Goal: Task Accomplishment & Management: Use online tool/utility

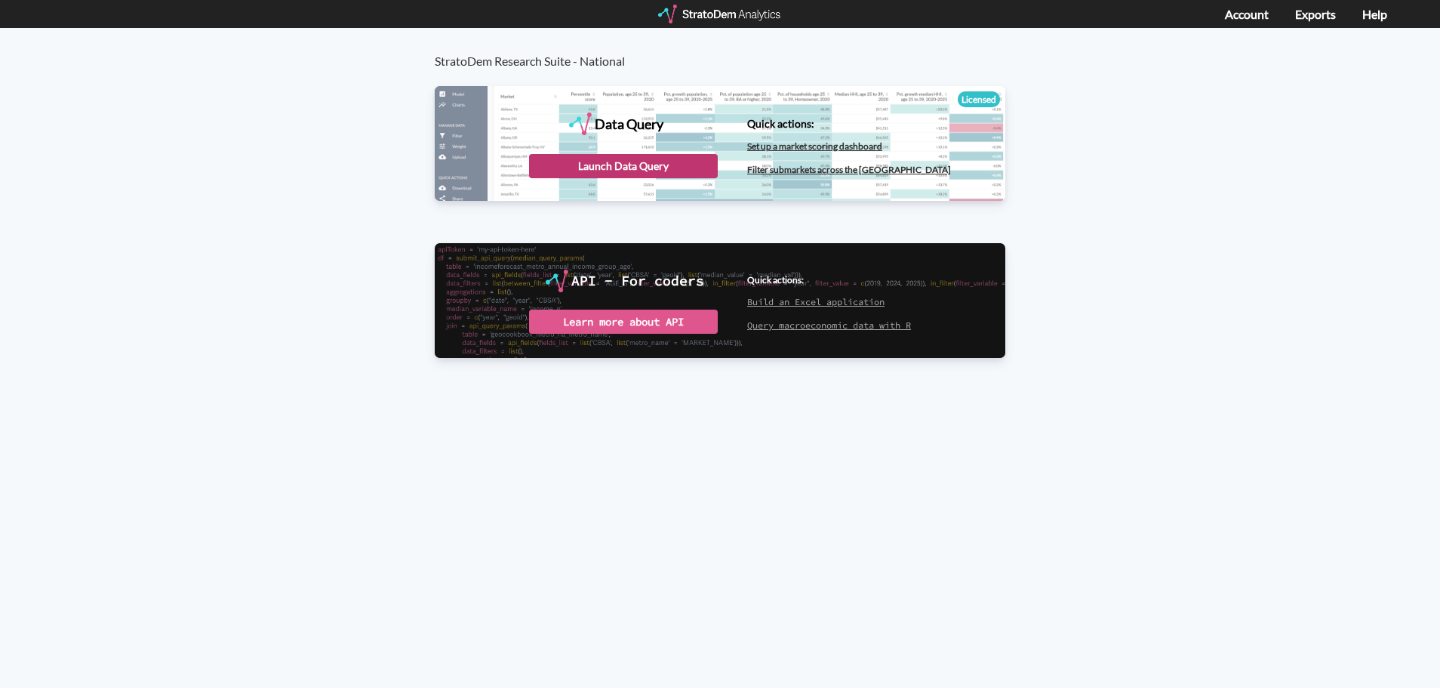
click at [613, 158] on div "Launch Data Query" at bounding box center [623, 166] width 189 height 24
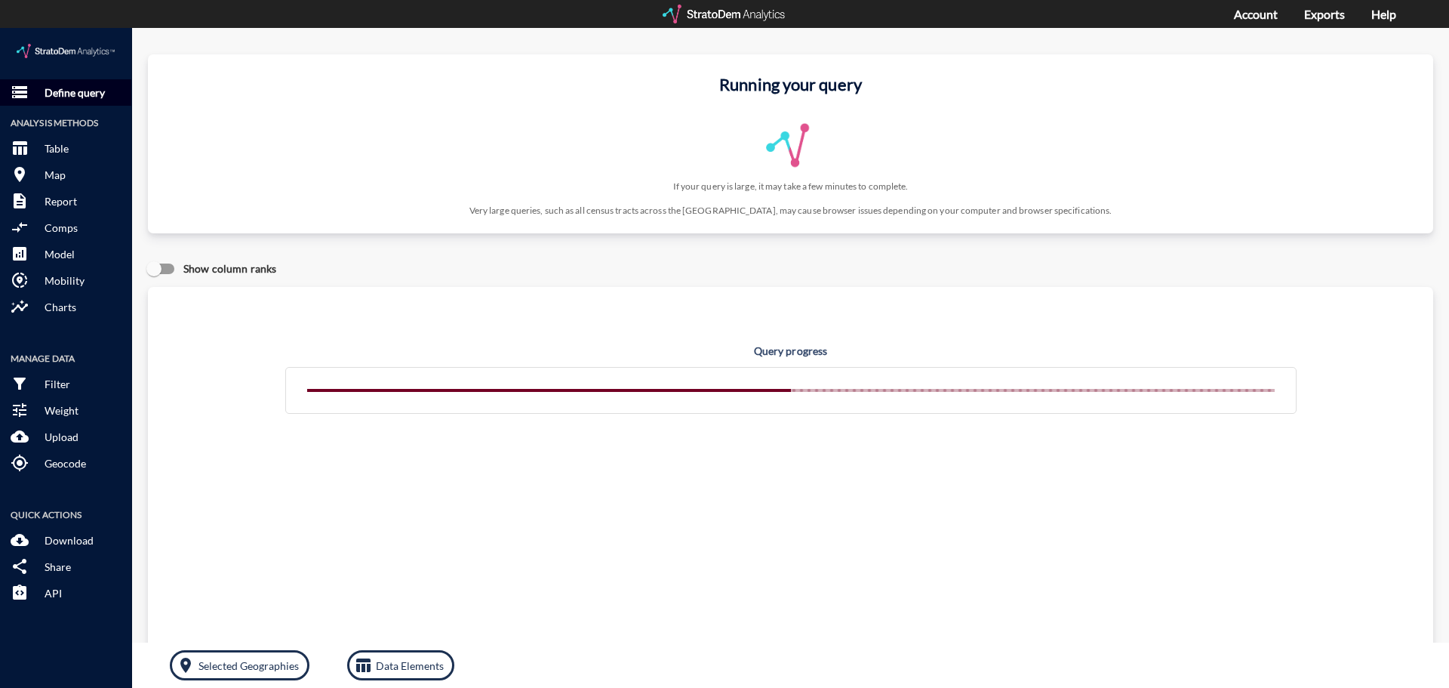
click button "storage Define query"
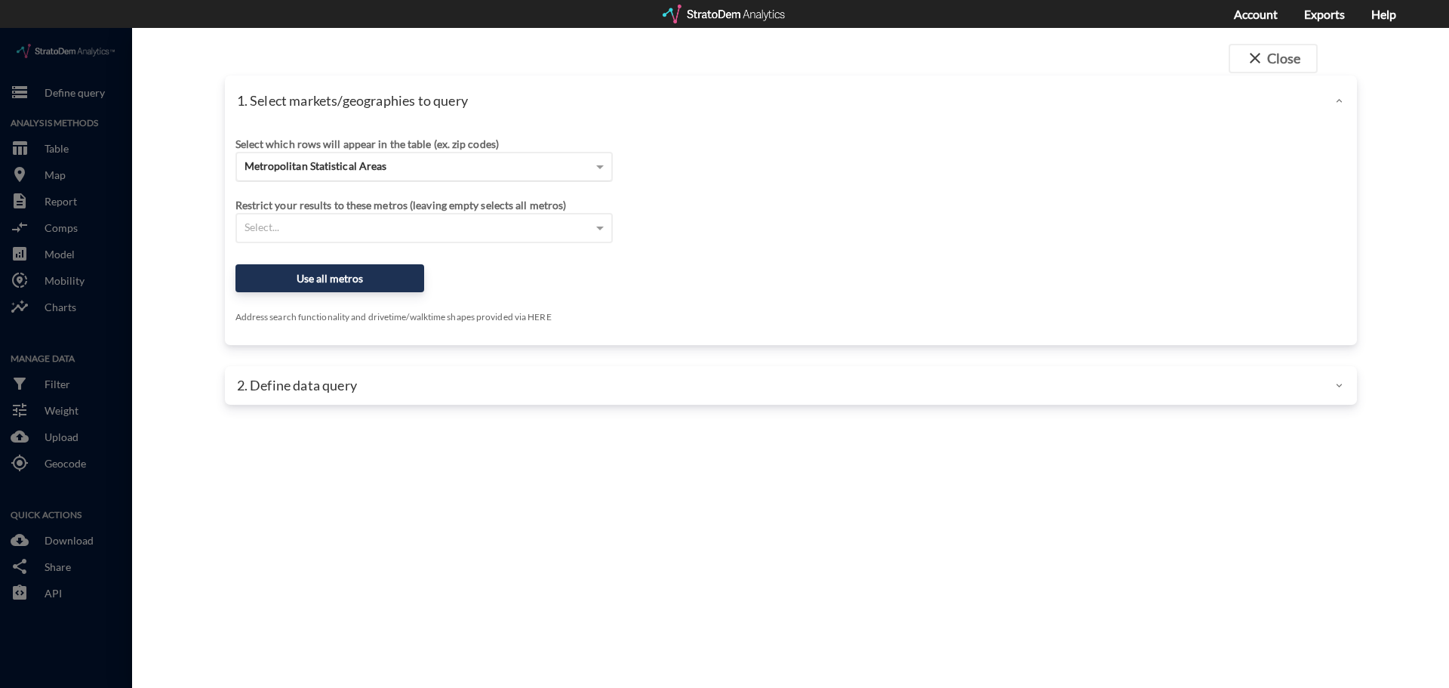
click div "Metropolitan Statistical Areas"
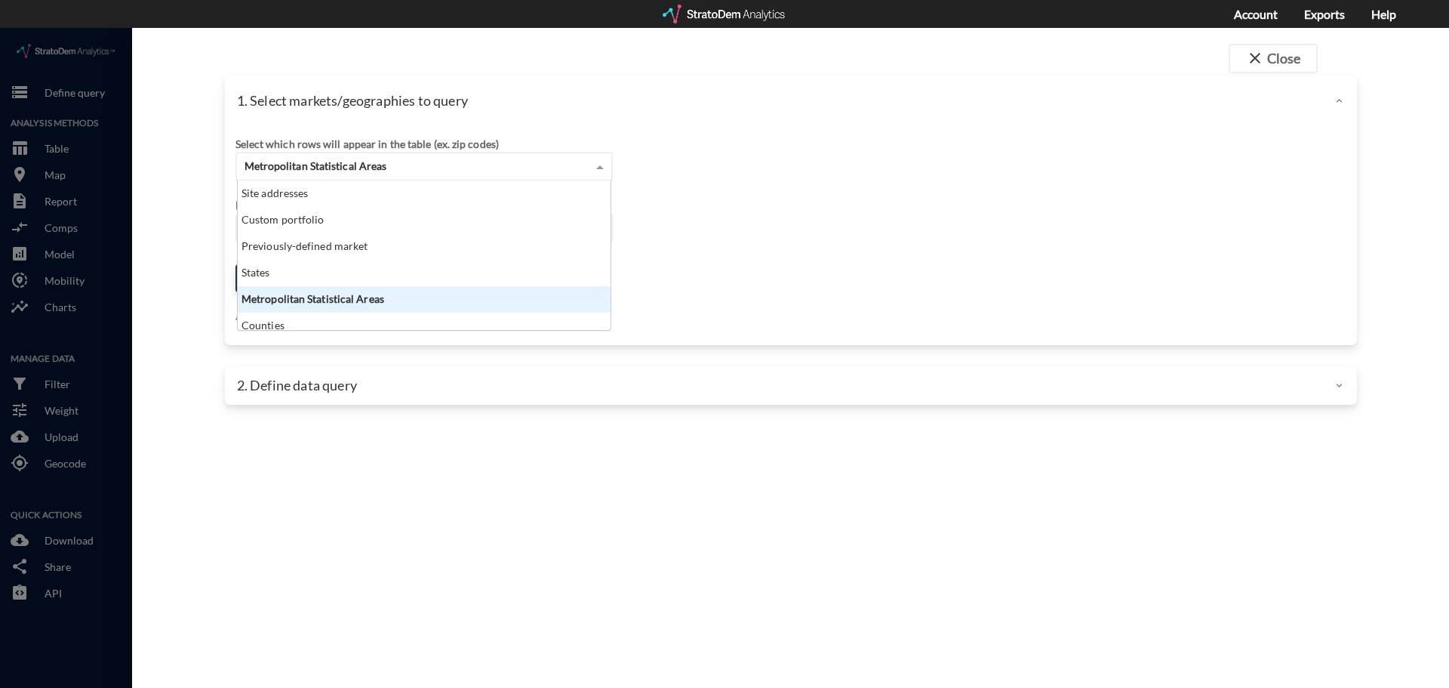
scroll to position [60, 0]
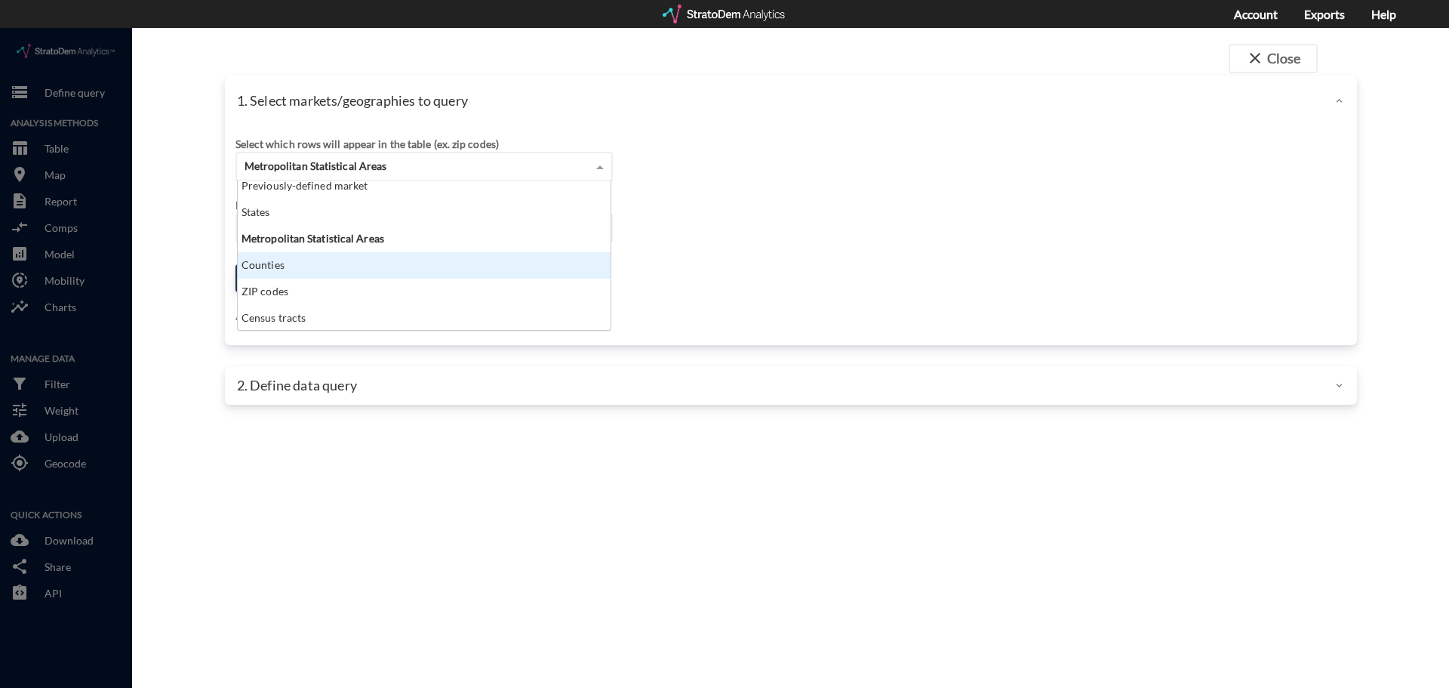
click div "Select which rows will appear in the table (ex. zip codes) Metropolitan Statist…"
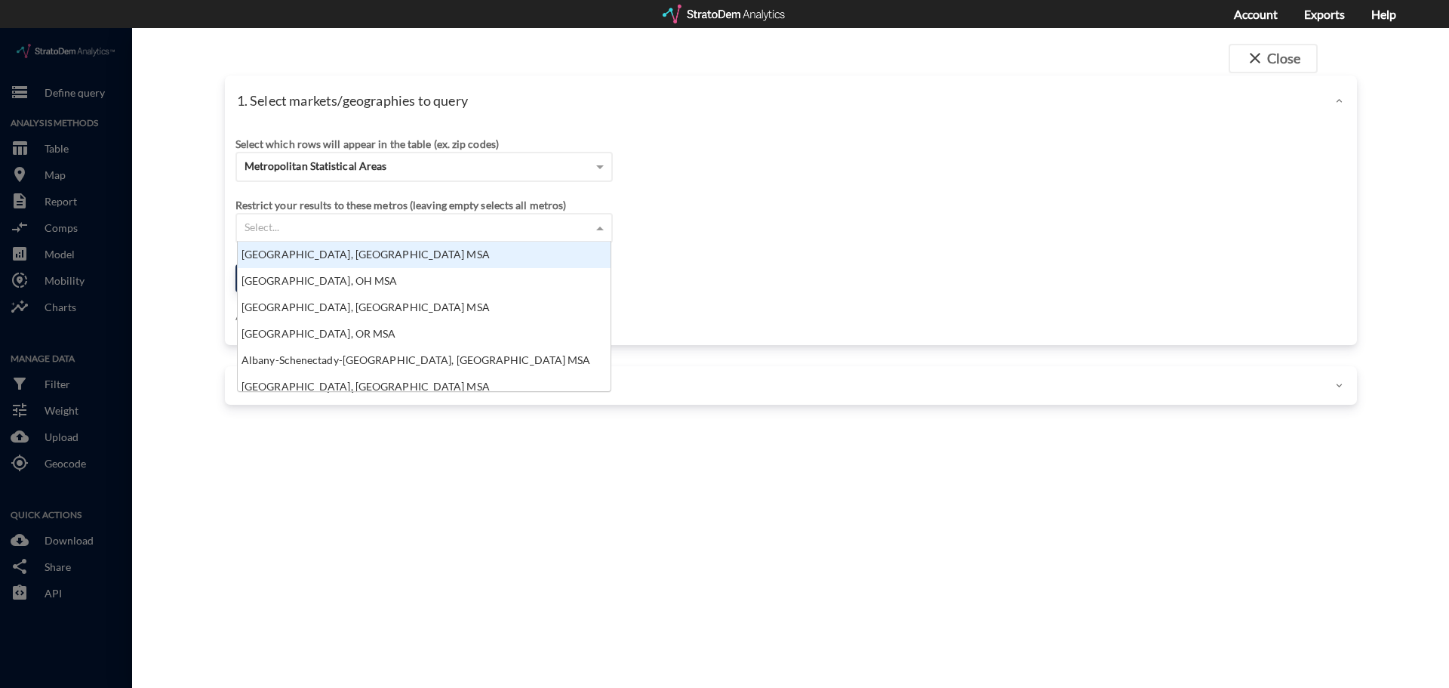
click div "Select..."
click div "Restrict your results to these metros (leaving empty selects all metros) Select…"
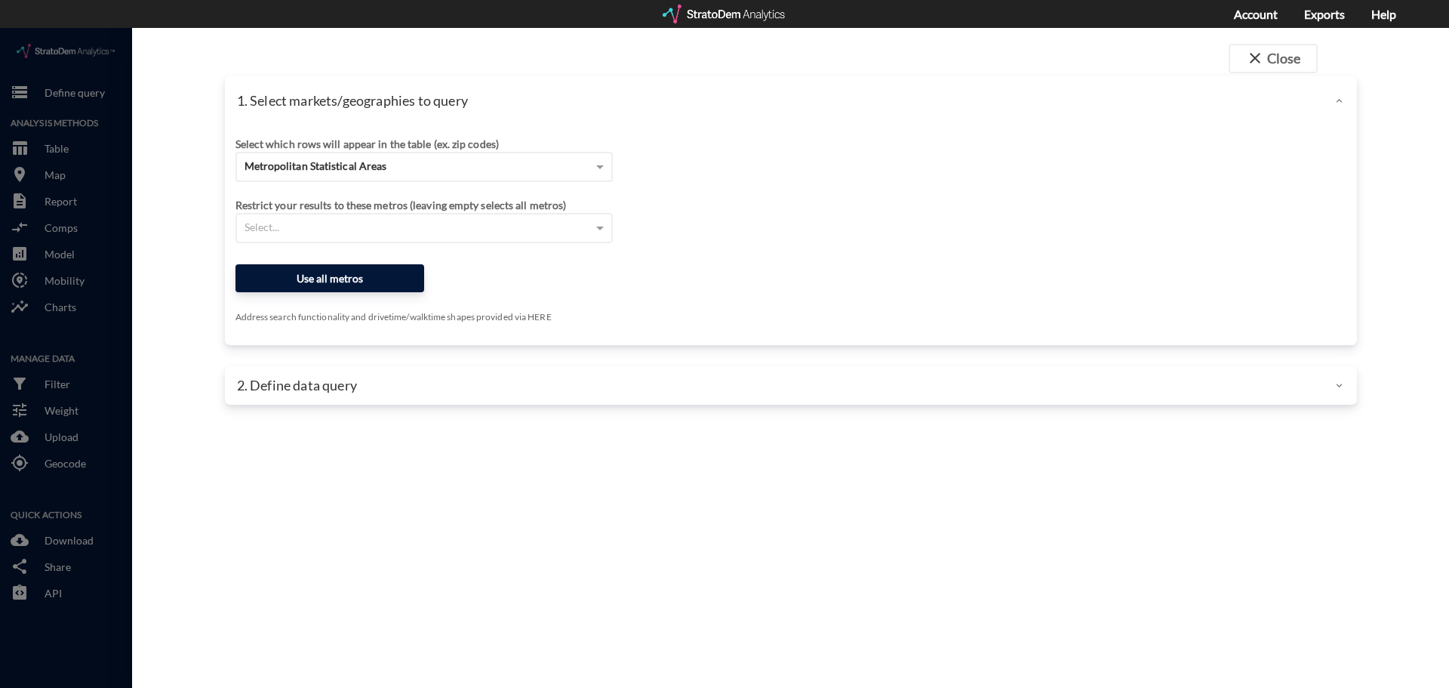
click button "Use all metros"
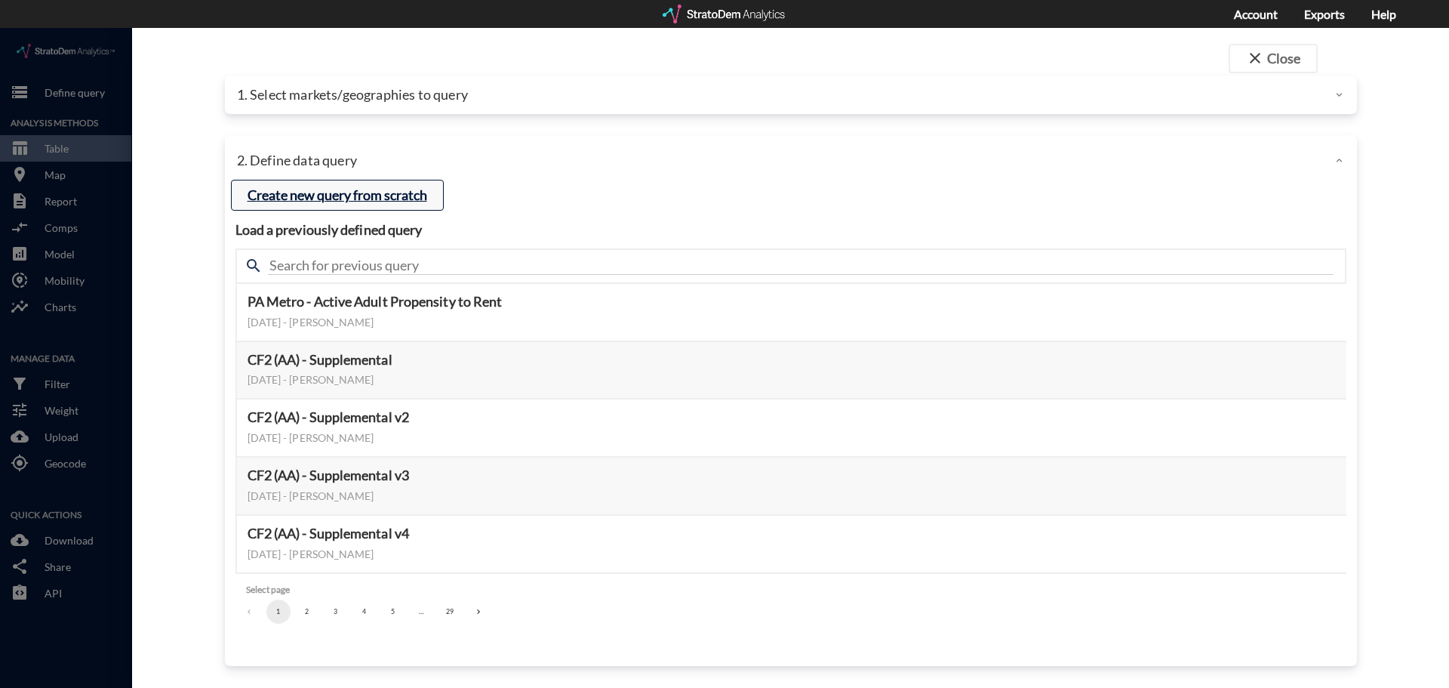
click button "Create new query from scratch"
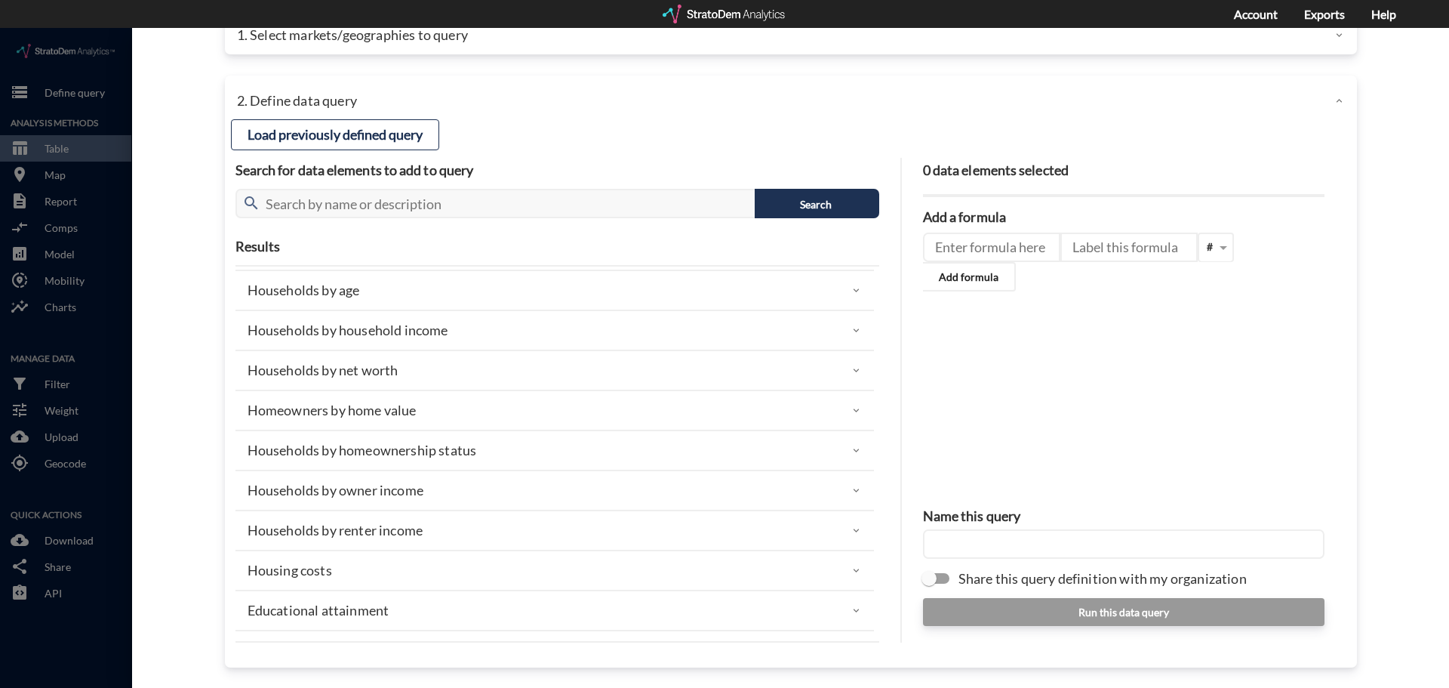
scroll to position [0, 0]
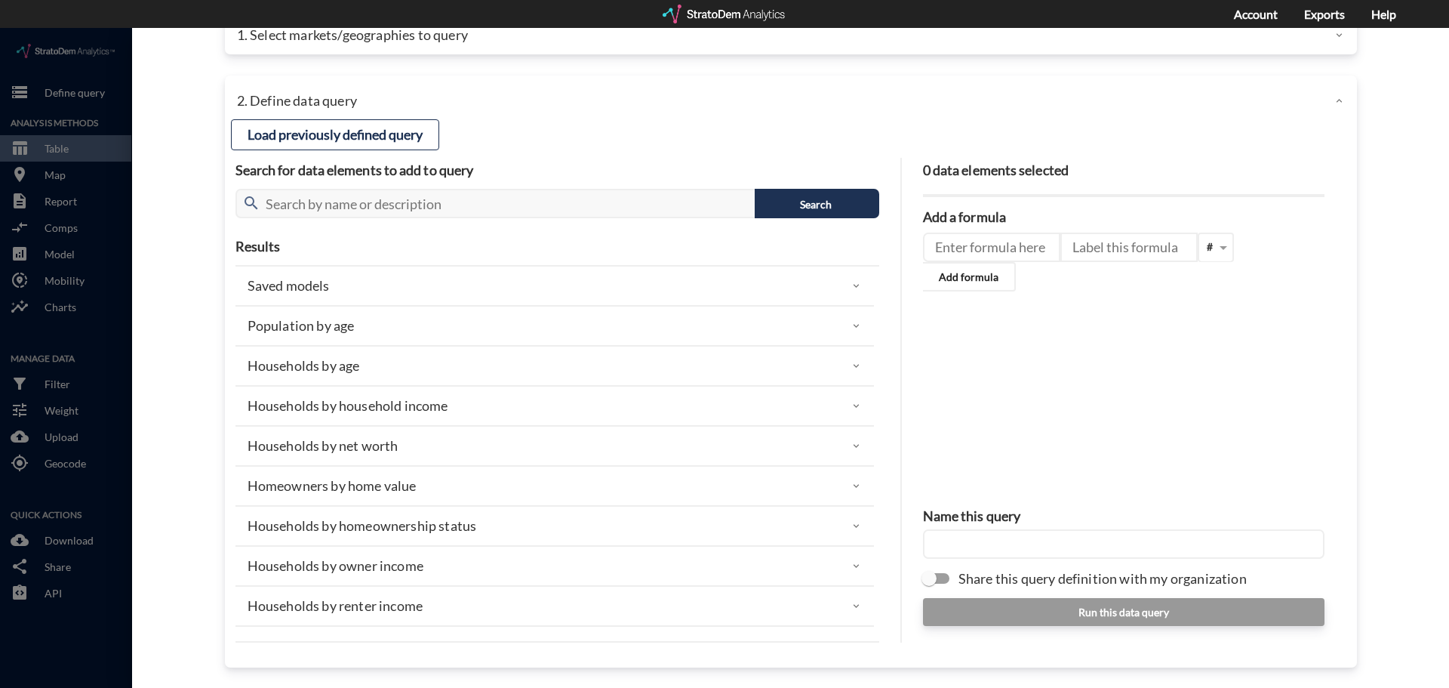
click div "Population by age"
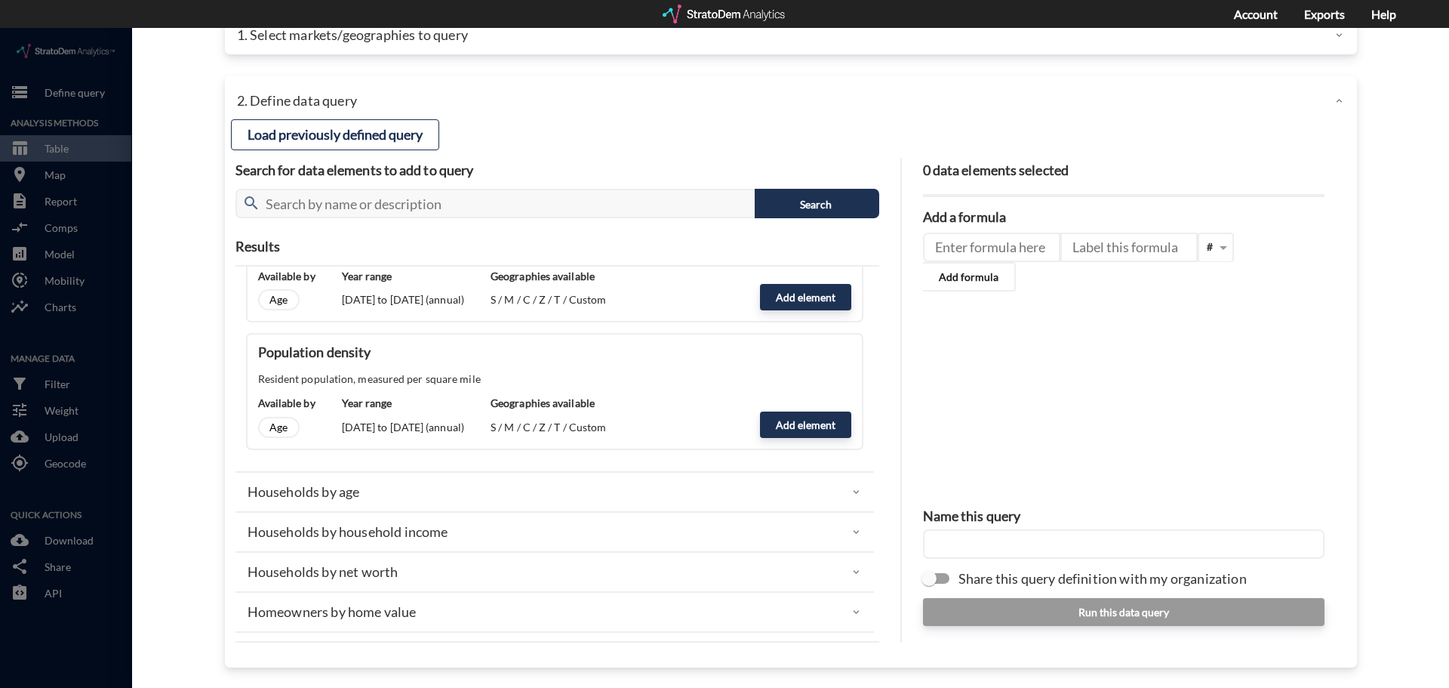
scroll to position [604, 0]
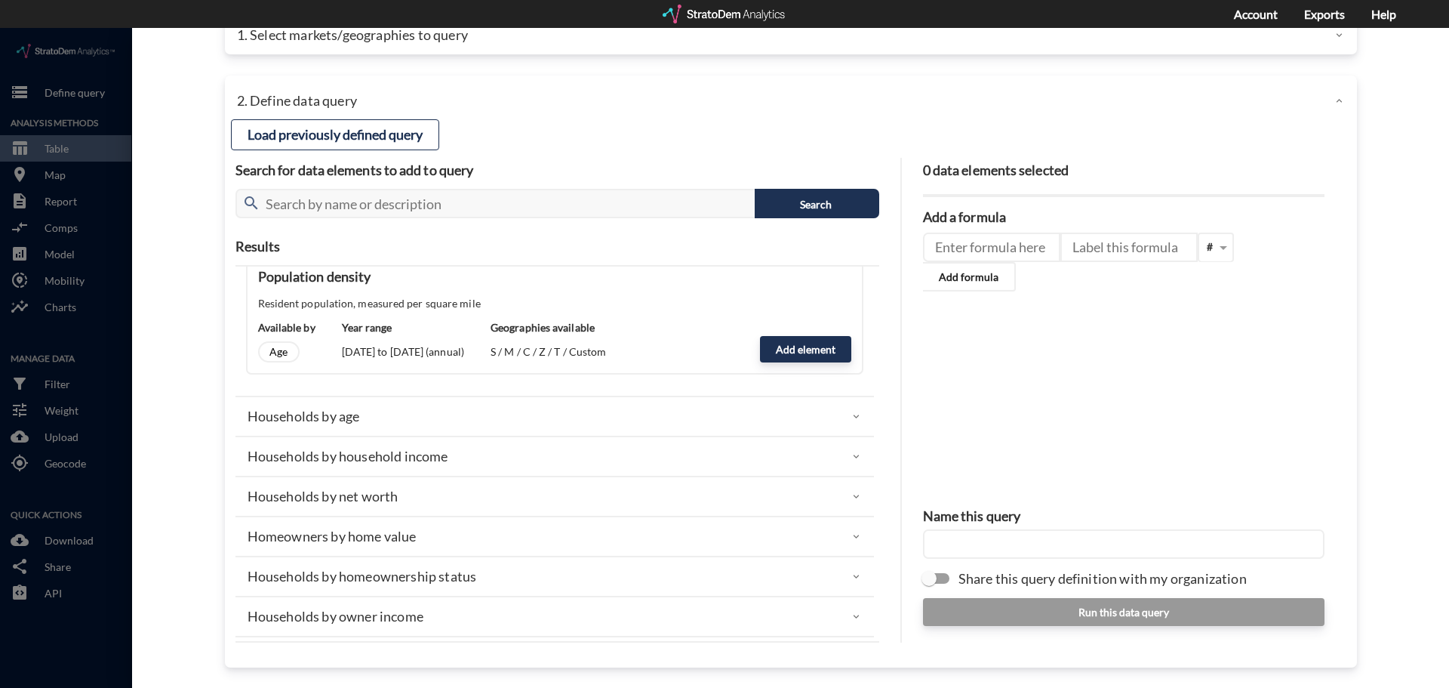
click p "Households by household income"
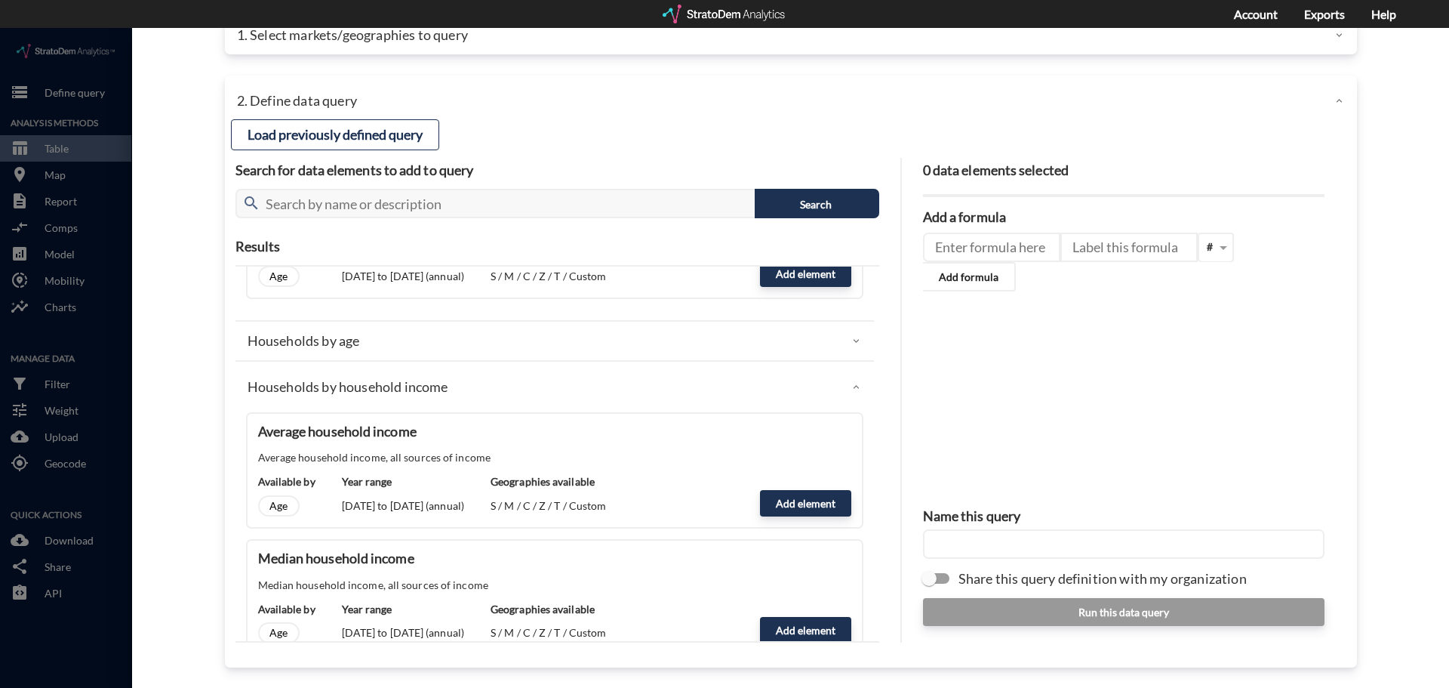
scroll to position [755, 0]
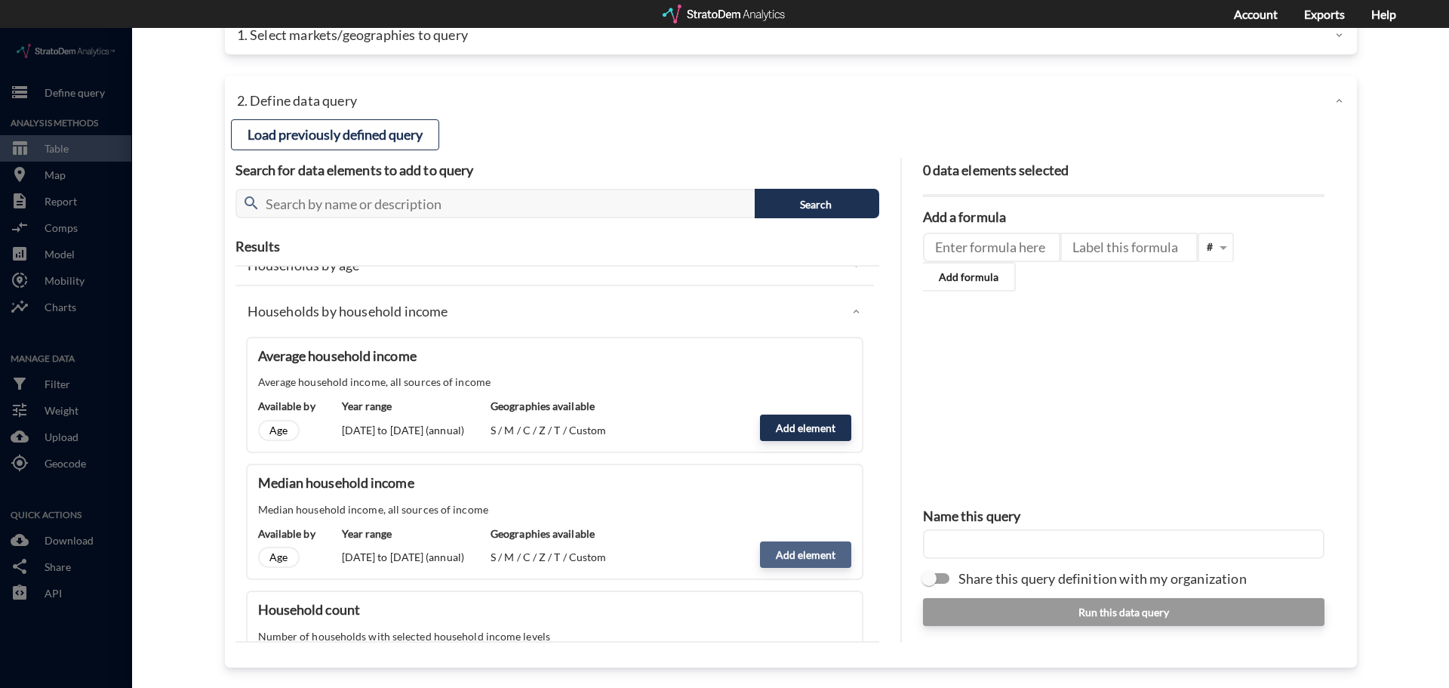
click button "Add element"
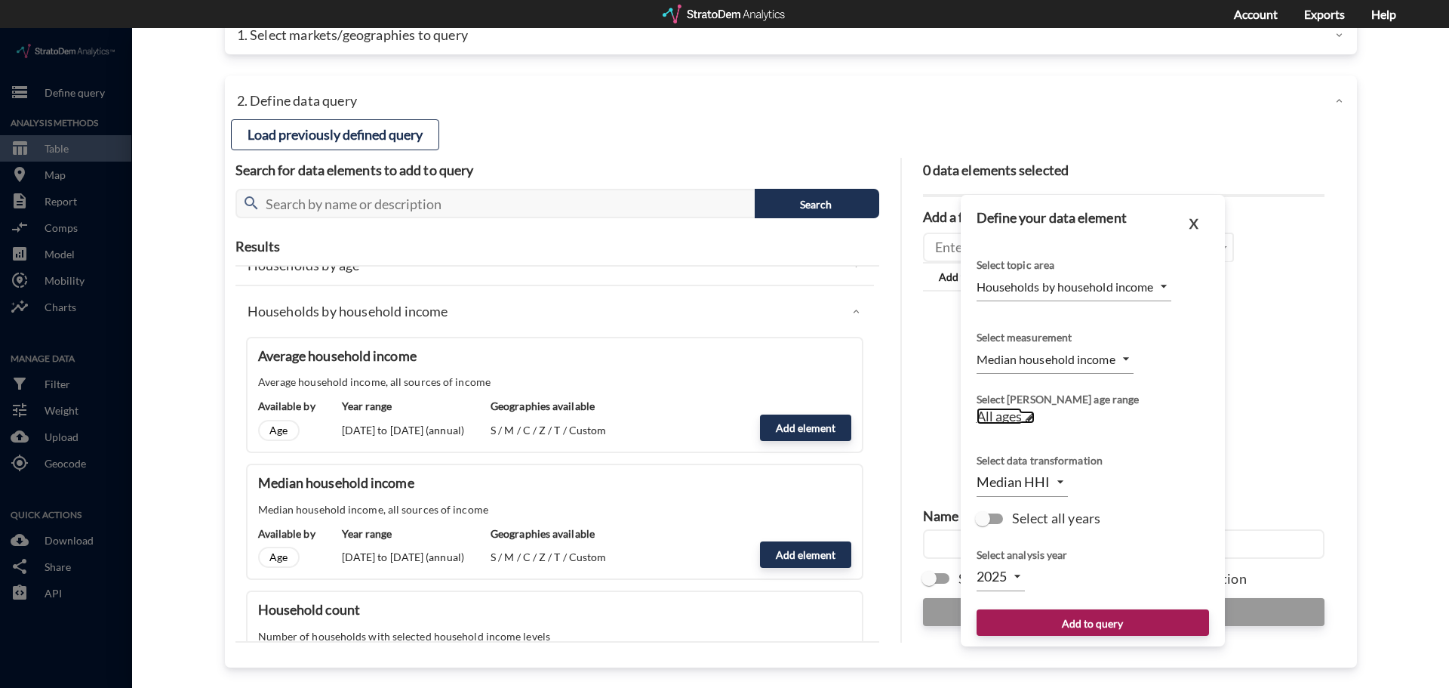
click span "All ages"
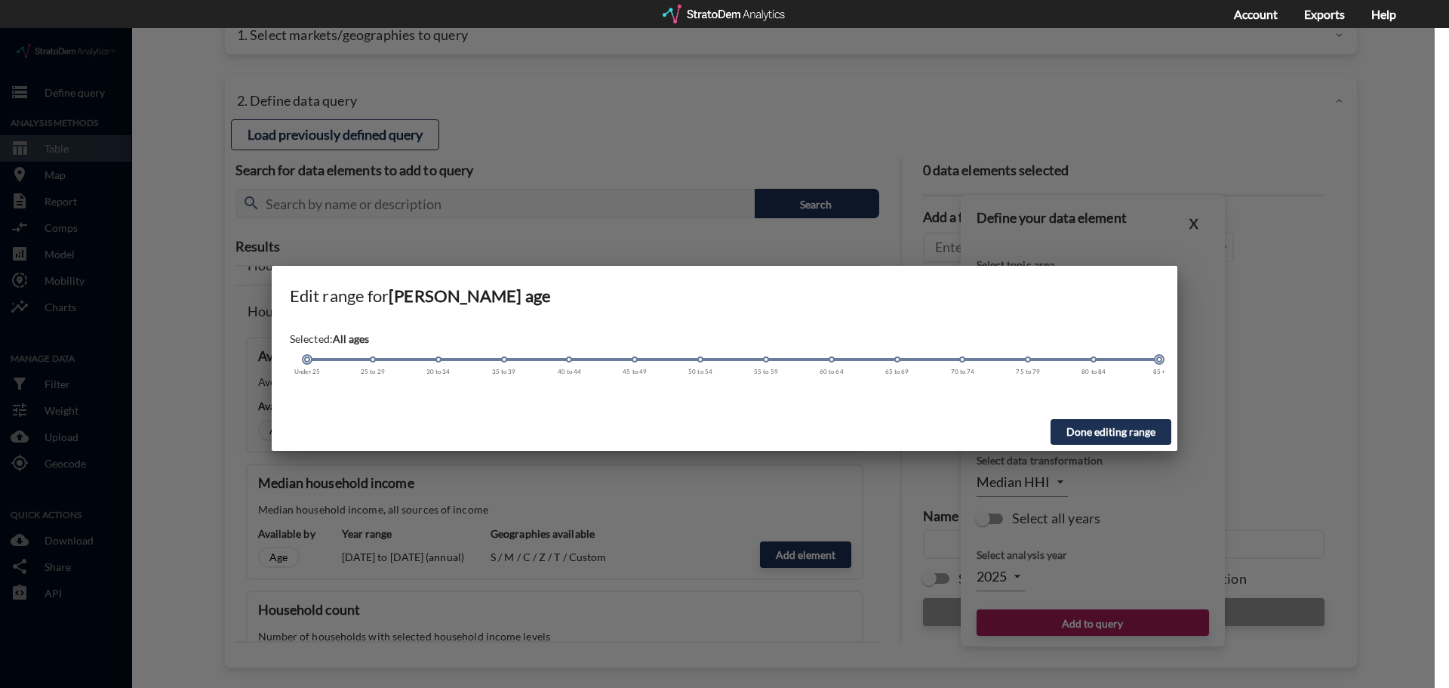
drag, startPoint x: 310, startPoint y: 334, endPoint x: 854, endPoint y: 356, distance: 543.8
click div "Selected: All ages Under 25 25 to 29 30 to 34 35 to 39 40 to 44 45 to 49 50 to …"
click span
click div "Under 25 25 to 29 30 to 34 35 to 39 40 to 44 45 to 49 50 to 54 55 to 59 60 to 6…"
drag, startPoint x: 306, startPoint y: 334, endPoint x: 657, endPoint y: 342, distance: 351.8
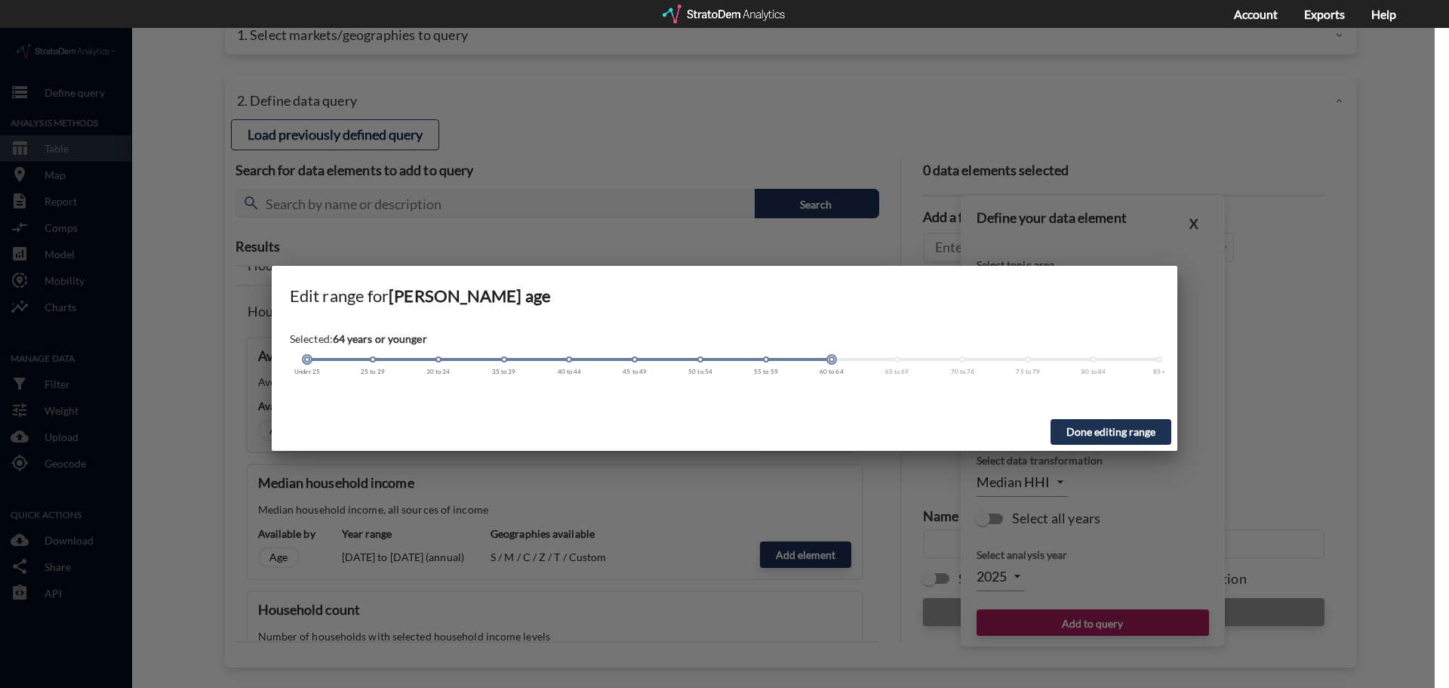
click div "Selected: 64 years or younger Under 25 25 to 29 30 to 34 35 to 39 40 to 44 45 t…"
drag, startPoint x: 831, startPoint y: 331, endPoint x: 1205, endPoint y: 345, distance: 373.9
click div "Edit range for Householder age Selected: All ages Under 25 25 to 29 30 to 34 35…"
click span
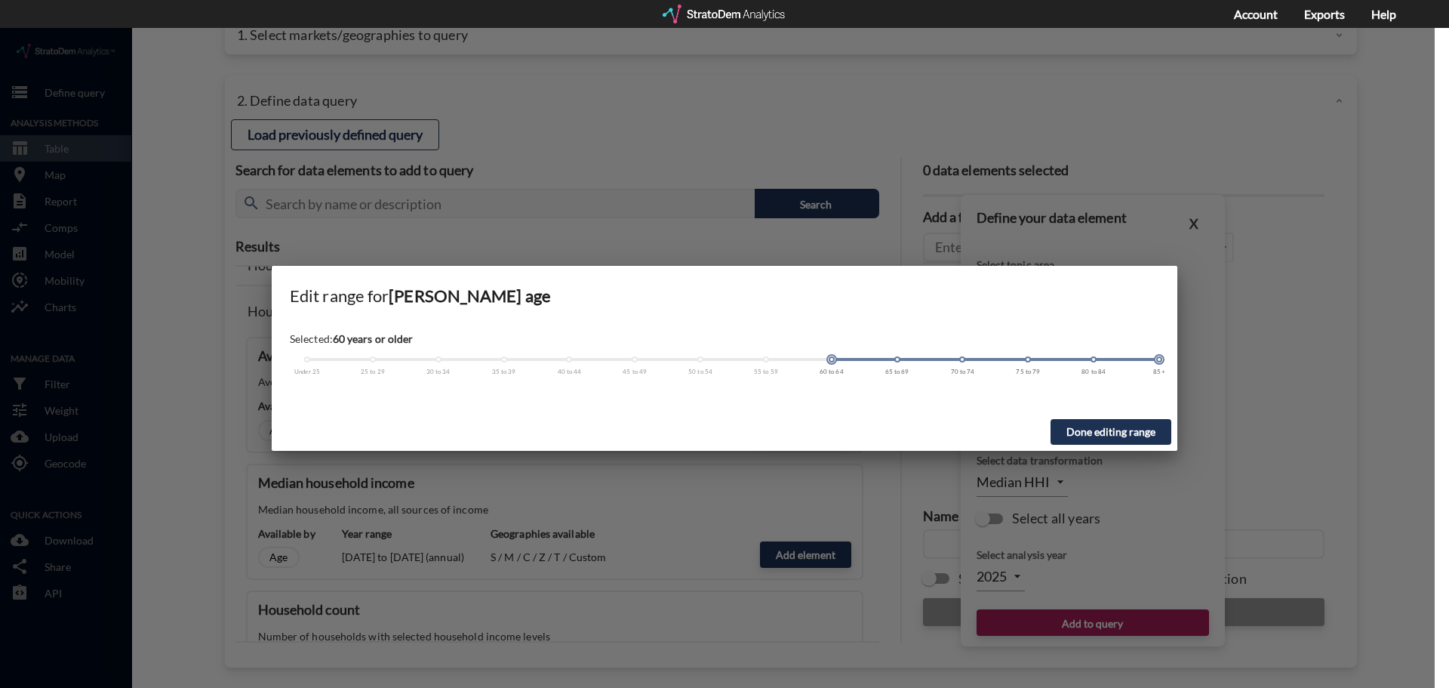
drag, startPoint x: 307, startPoint y: 328, endPoint x: 825, endPoint y: 329, distance: 517.7
click div "Under 25 25 to 29 30 to 34 35 to 39 40 to 44 45 to 49 50 to 54 55 to 59 60 to 6…"
drag, startPoint x: 829, startPoint y: 334, endPoint x: 766, endPoint y: 337, distance: 63.5
click div "Selected: 60 years or older Under 25 25 to 29 30 to 34 35 to 39 40 to 44 45 to …"
click span
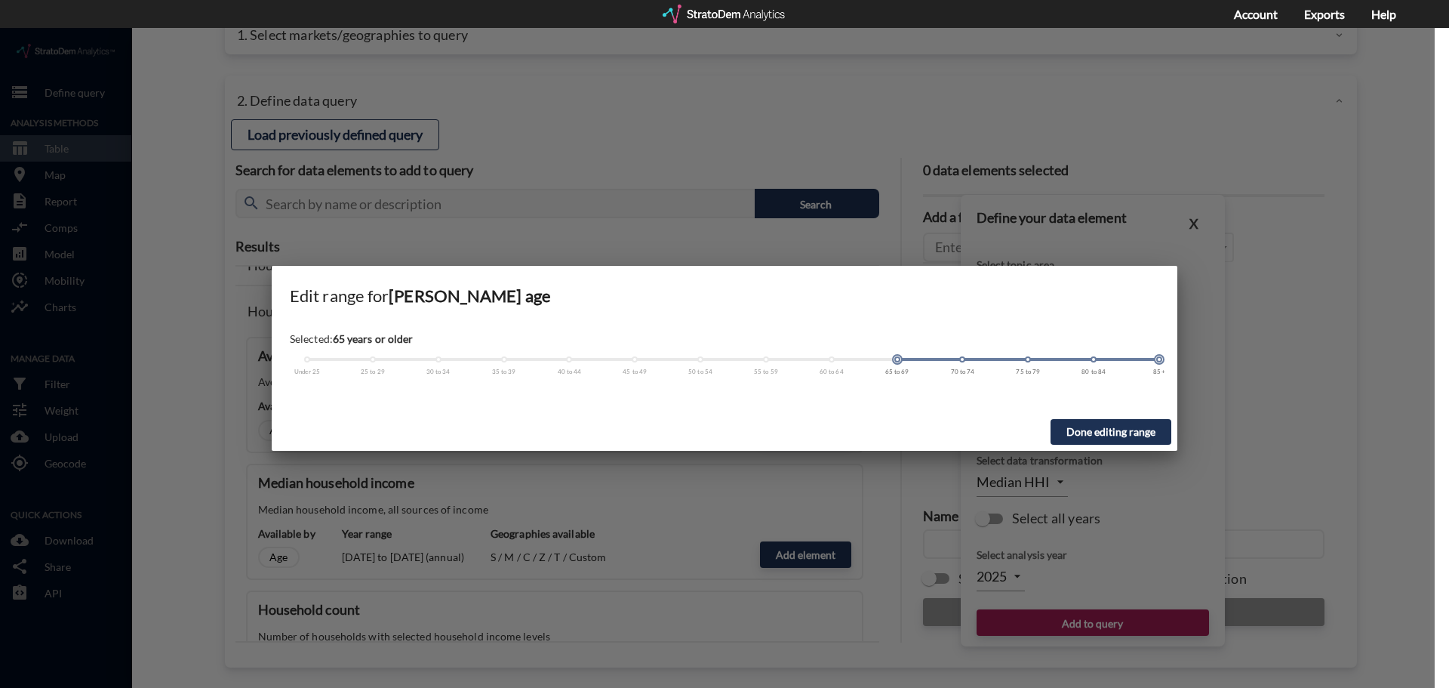
click div "Under 25 25 to 29 30 to 34 35 to 39 40 to 44 45 to 49 50 to 54 55 to 59 60 to 6…"
click button "Done editing range"
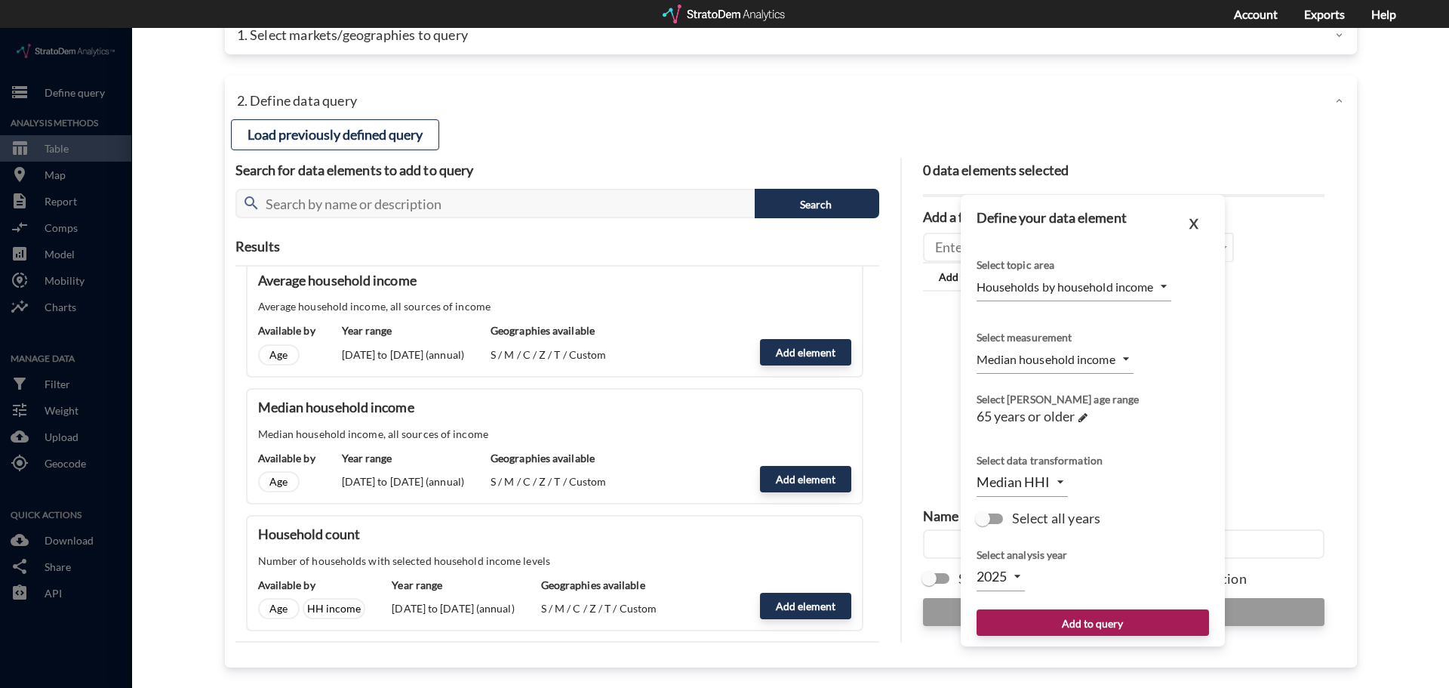
scroll to position [906, 0]
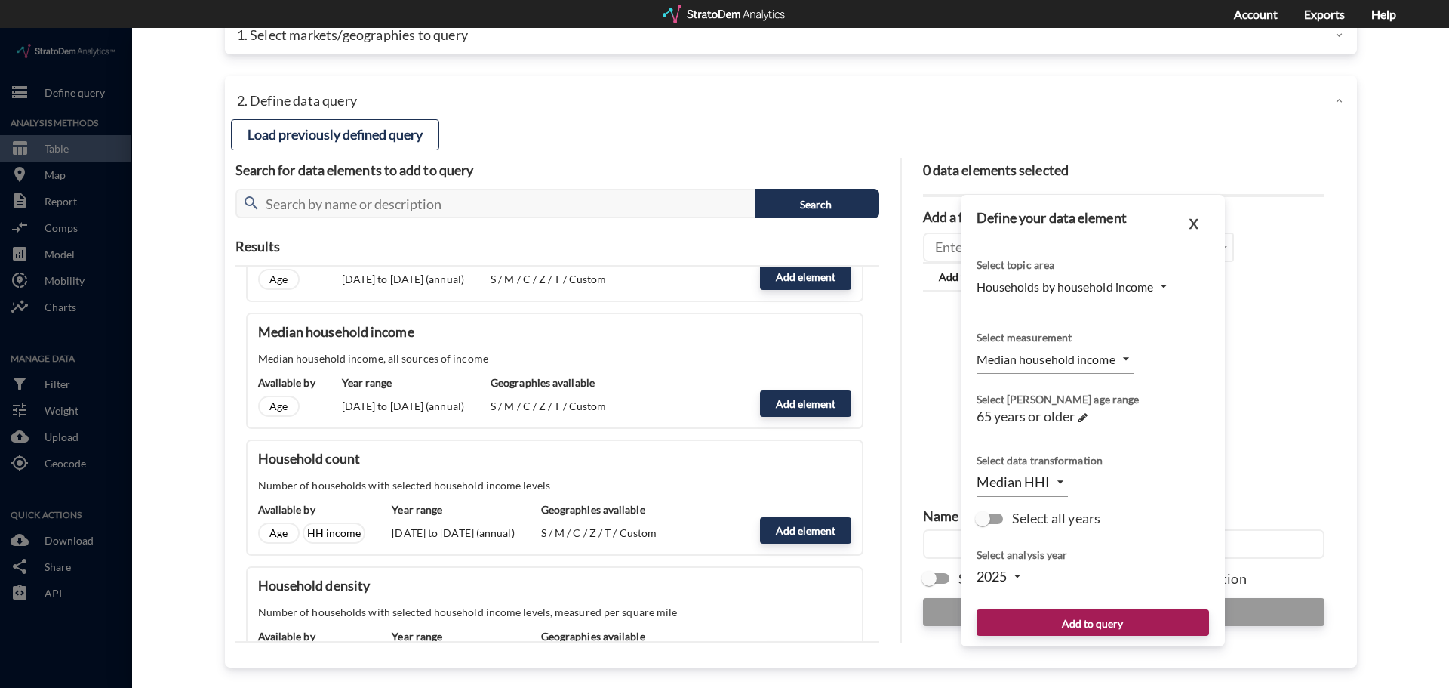
click p "Number of households with selected household income levels"
click button "X"
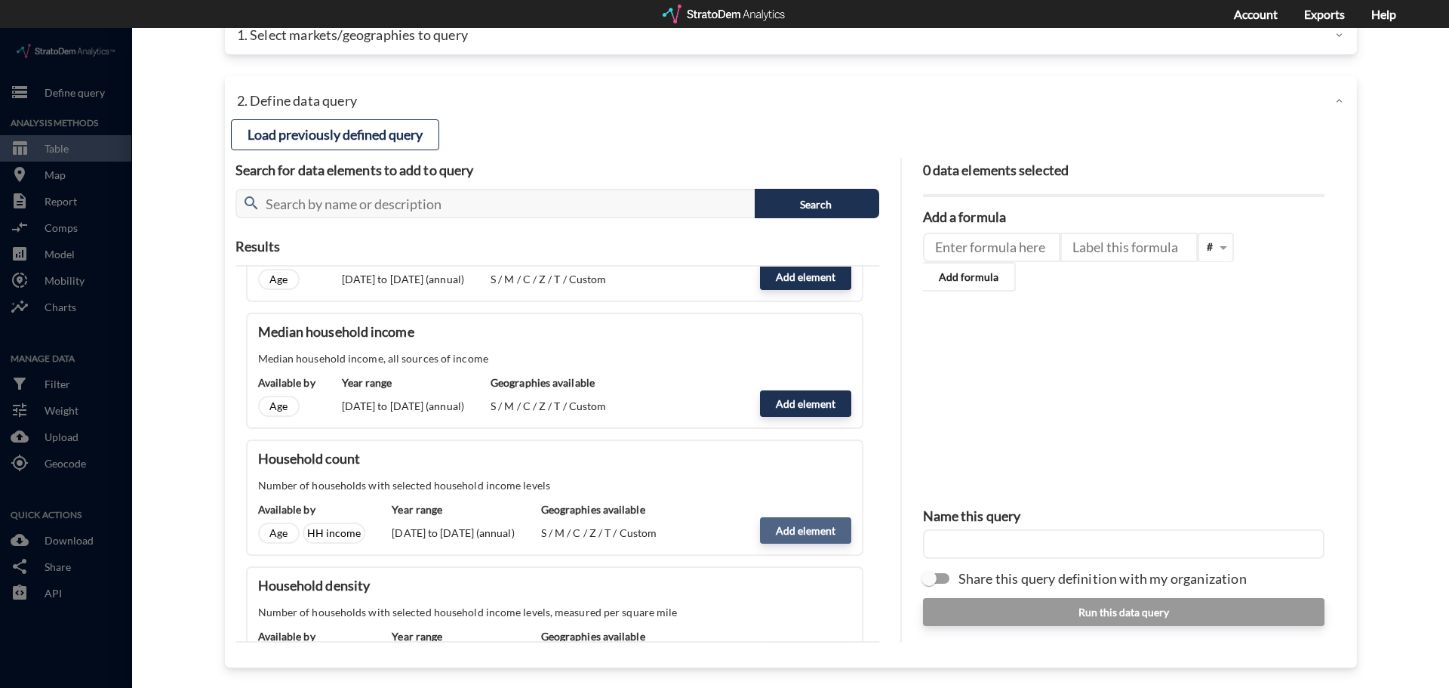
click button "Add element"
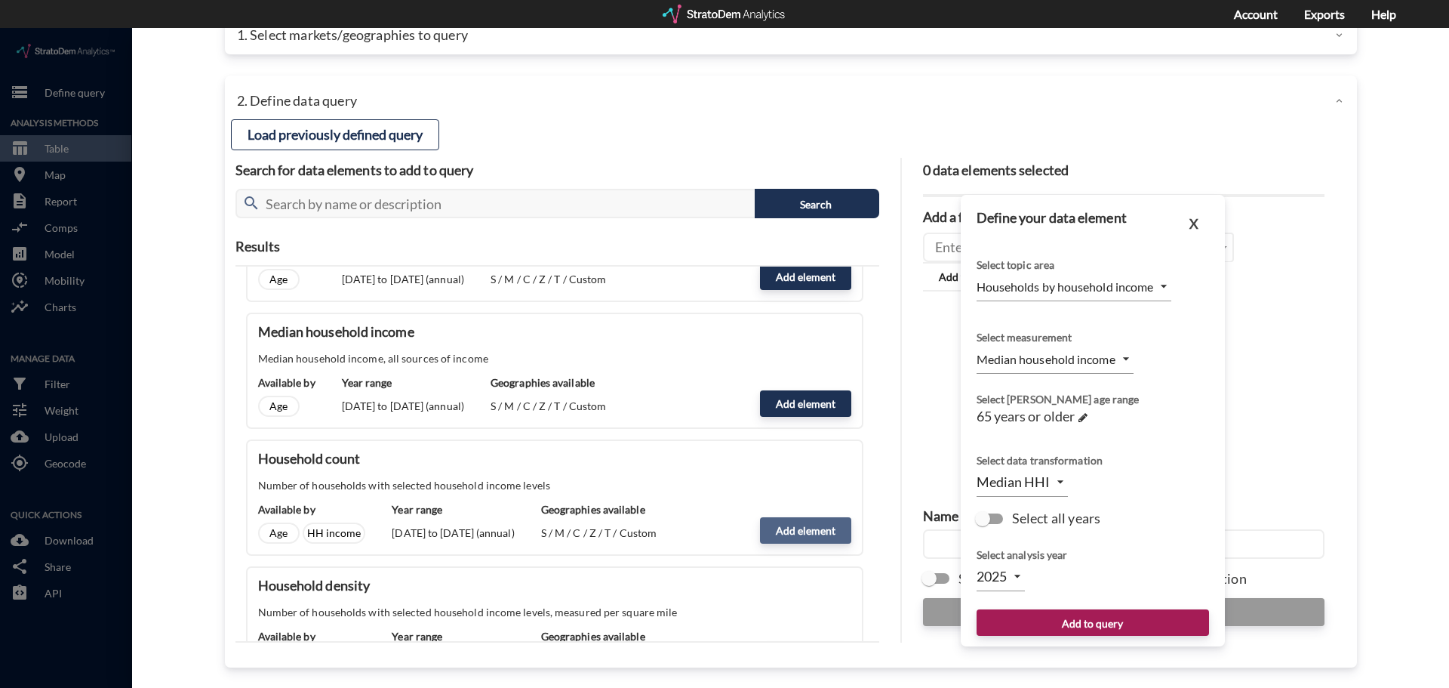
type input "COUNT"
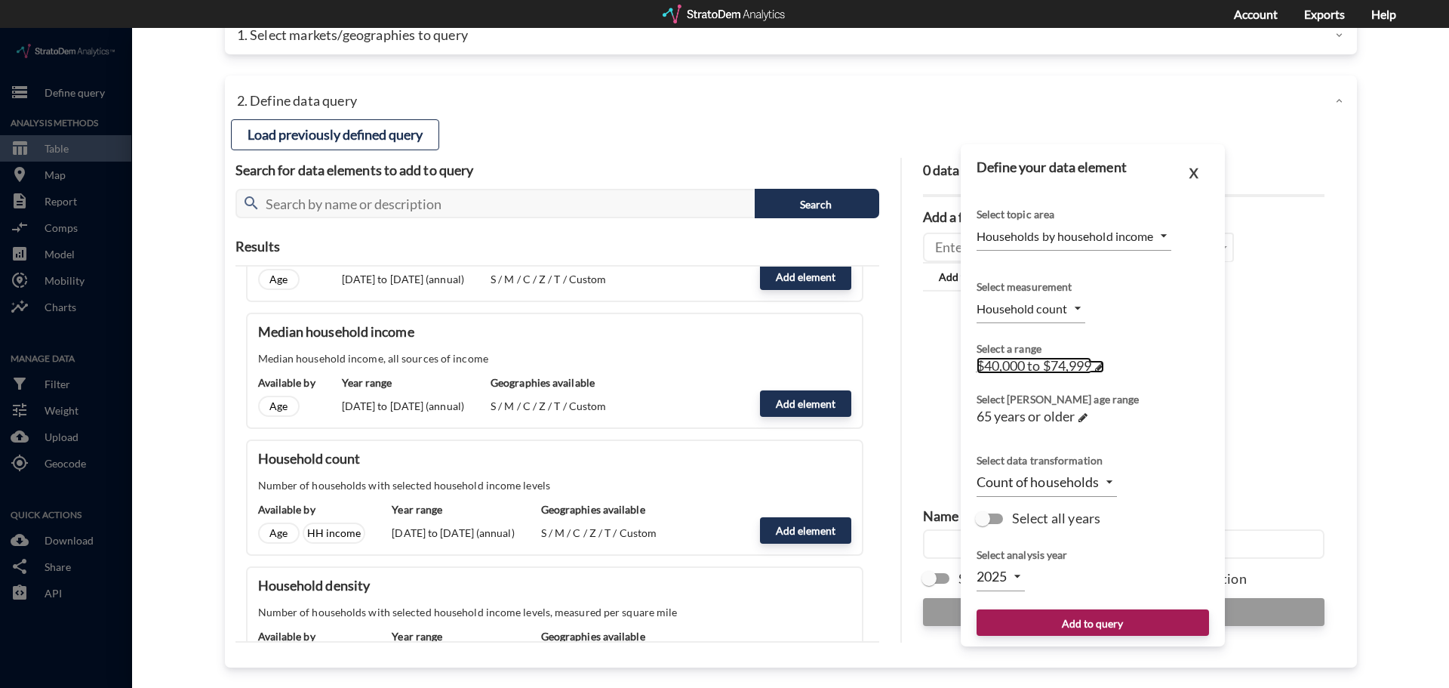
click span "$40,000 to $74,999"
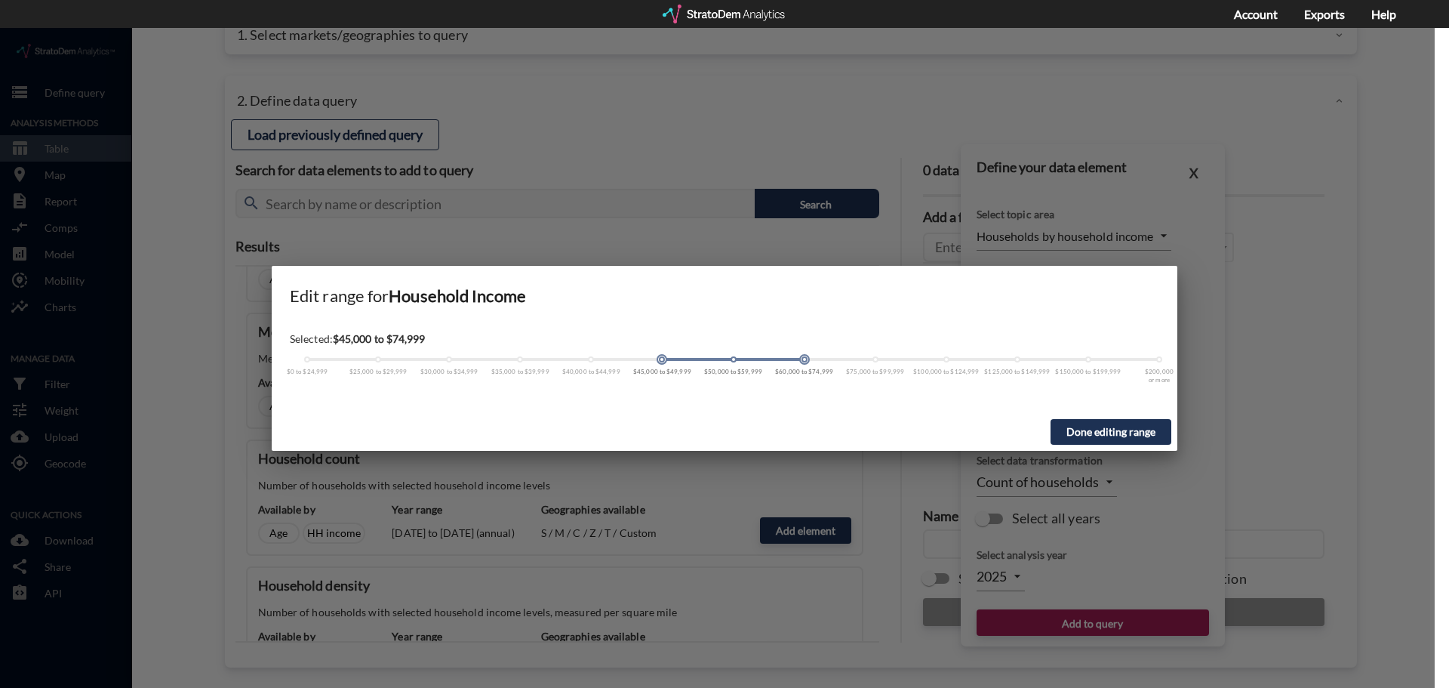
drag, startPoint x: 590, startPoint y: 331, endPoint x: 649, endPoint y: 333, distance: 58.9
click div "$0 to $24,999 $25,000 to $29,999 $30,000 to $34,999 $35,000 to $39,999 $40,000 …"
drag, startPoint x: 661, startPoint y: 331, endPoint x: 811, endPoint y: 343, distance: 149.9
click div "$0 to $24,999 $25,000 to $29,999 $30,000 to $34,999 $35,000 to $39,999 $40,000 …"
drag, startPoint x: 807, startPoint y: 334, endPoint x: 1005, endPoint y: 334, distance: 197.7
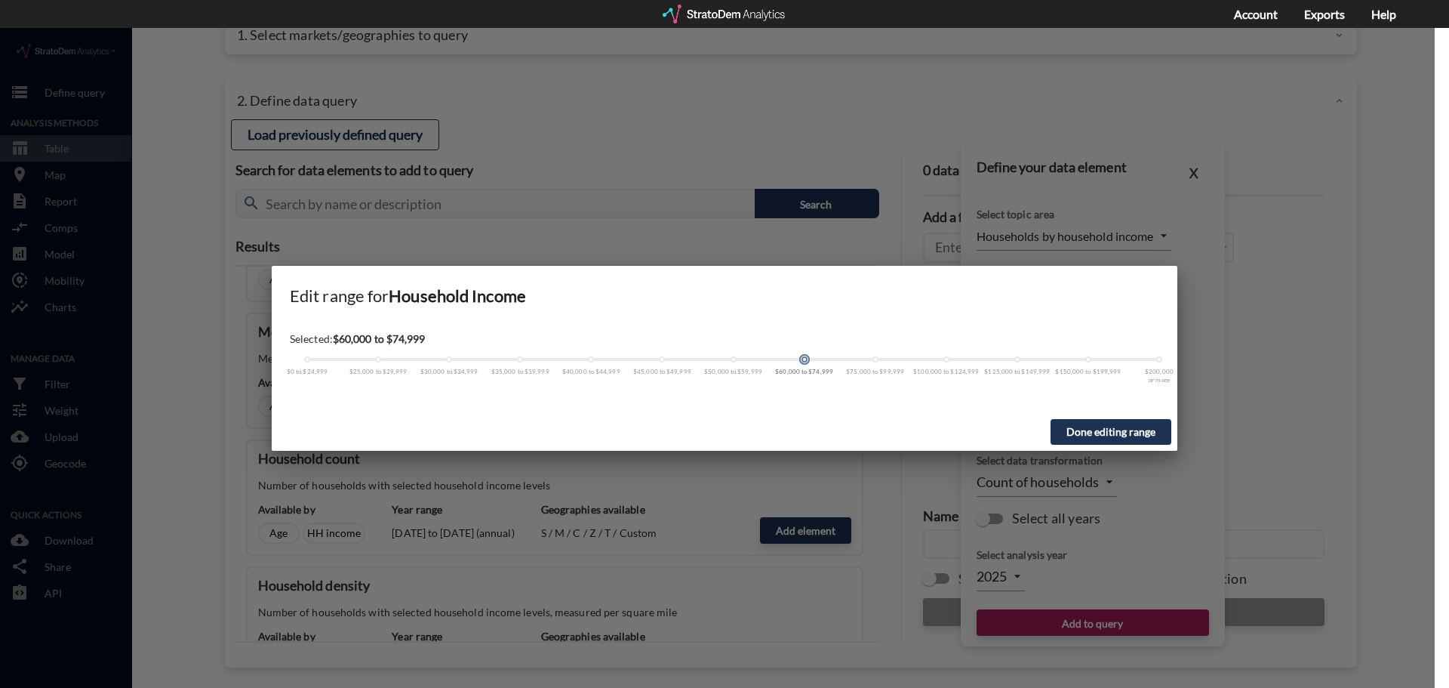
click div "$0 to $24,999 $25,000 to $29,999 $30,000 to $34,999 $35,000 to $39,999 $40,000 …"
drag, startPoint x: 1017, startPoint y: 333, endPoint x: 1152, endPoint y: 327, distance: 135.2
click div "$0 to $24,999 $25,000 to $29,999 $30,000 to $34,999 $35,000 to $39,999 $40,000 …"
drag, startPoint x: 806, startPoint y: 333, endPoint x: 857, endPoint y: 329, distance: 51.5
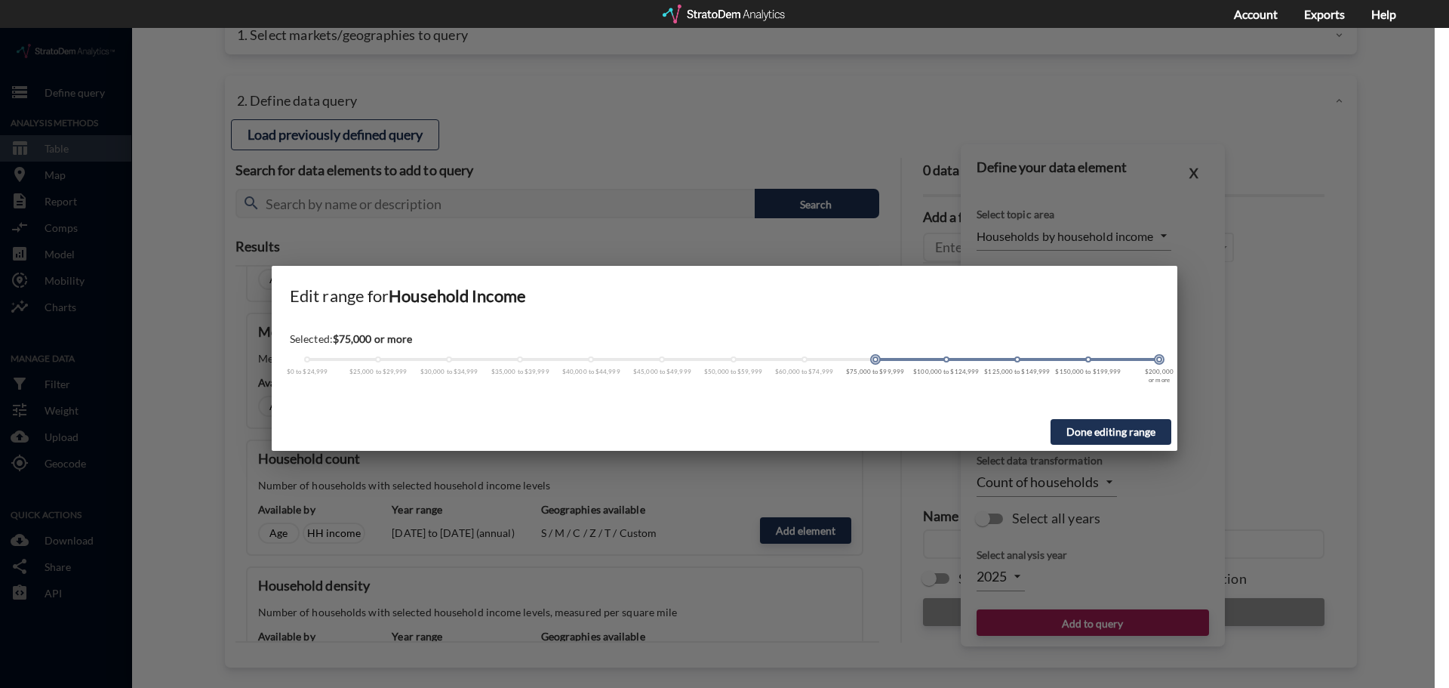
click div
click button "Done editing range"
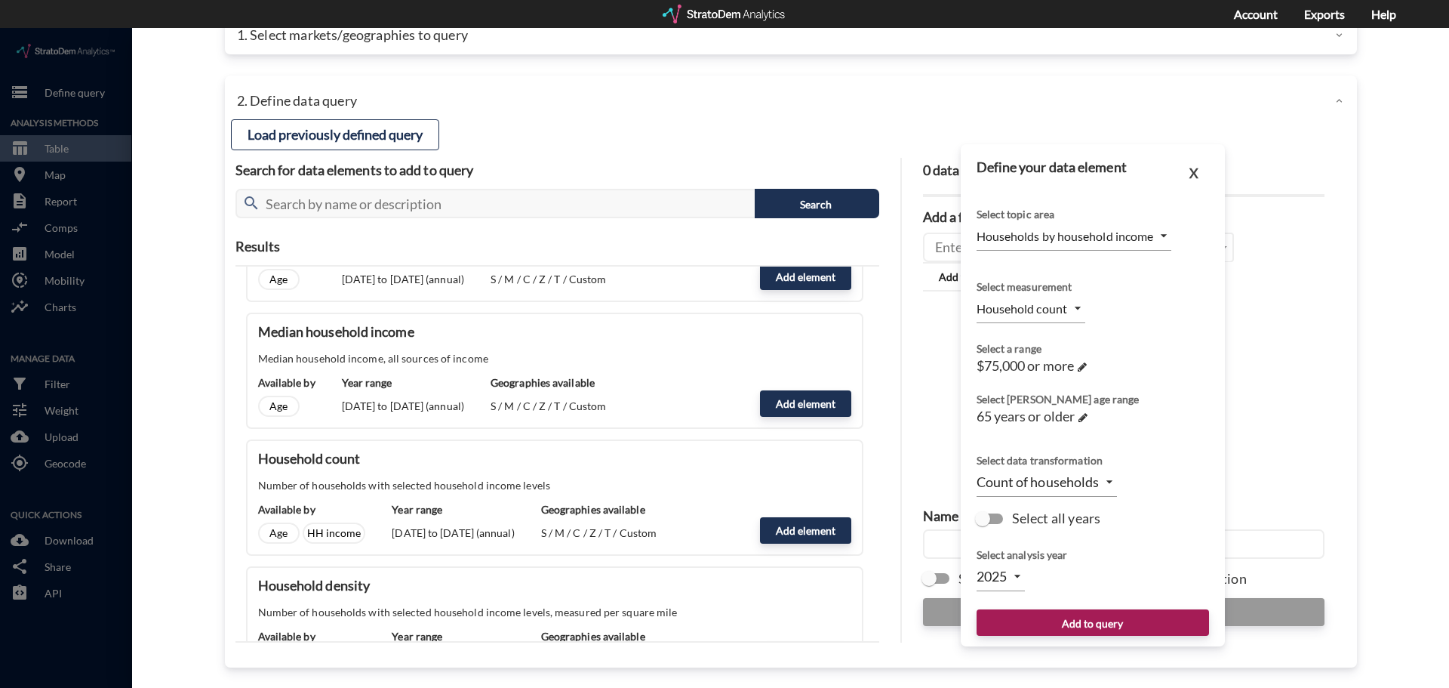
click input "Select all years"
checkbox input "true"
type input "TIME_SERIES_DL"
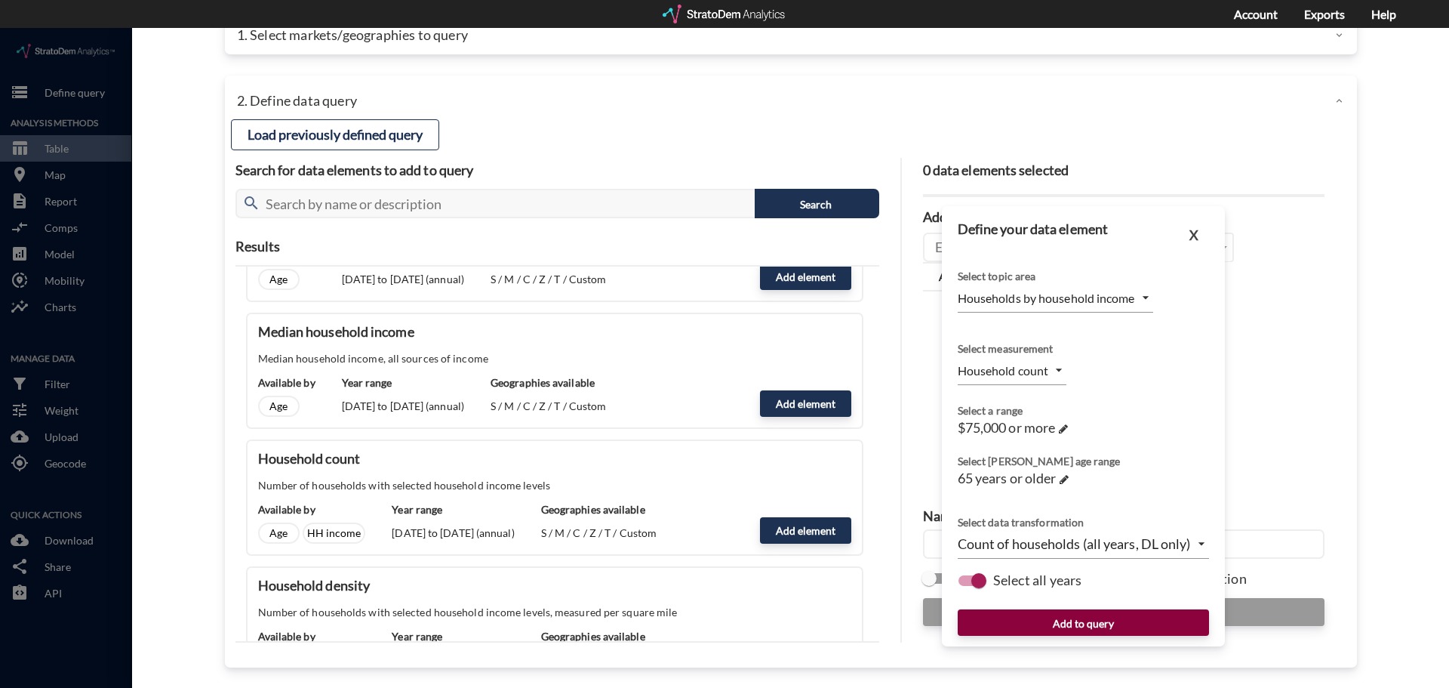
click button "Add to query"
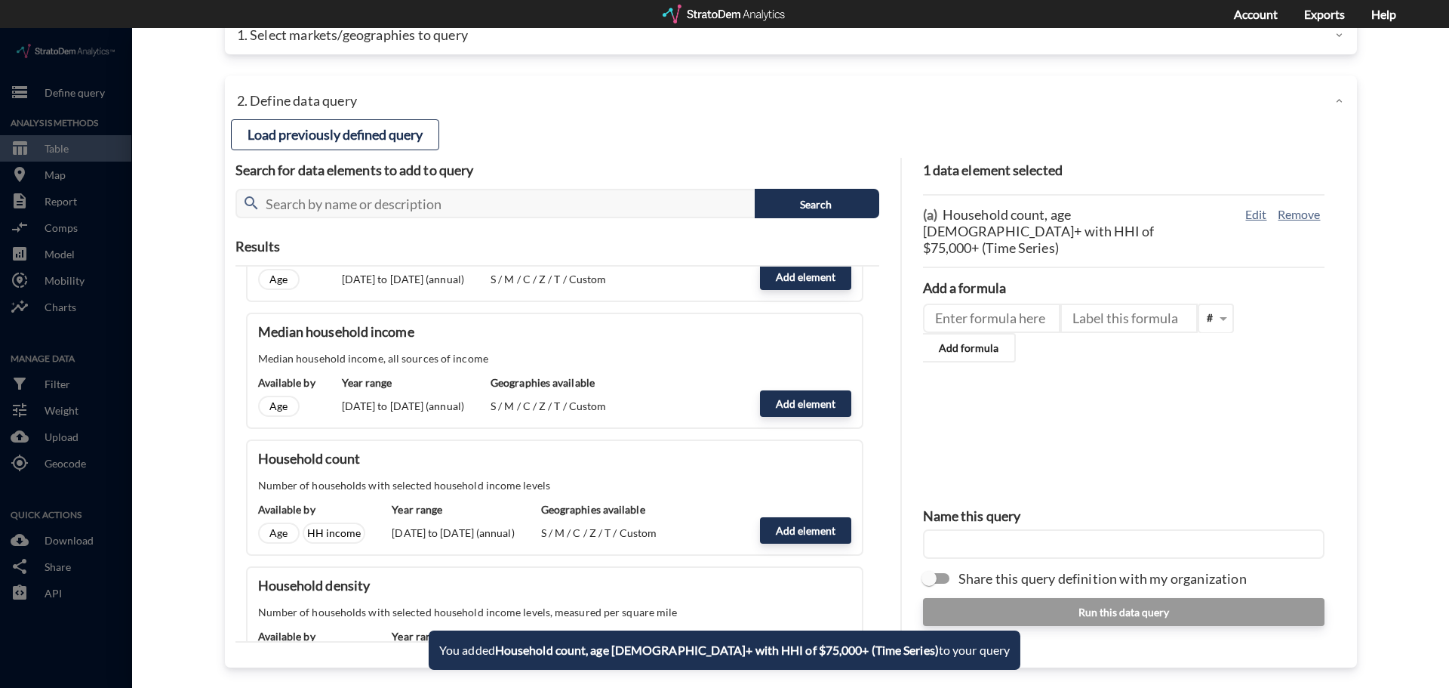
click input "text"
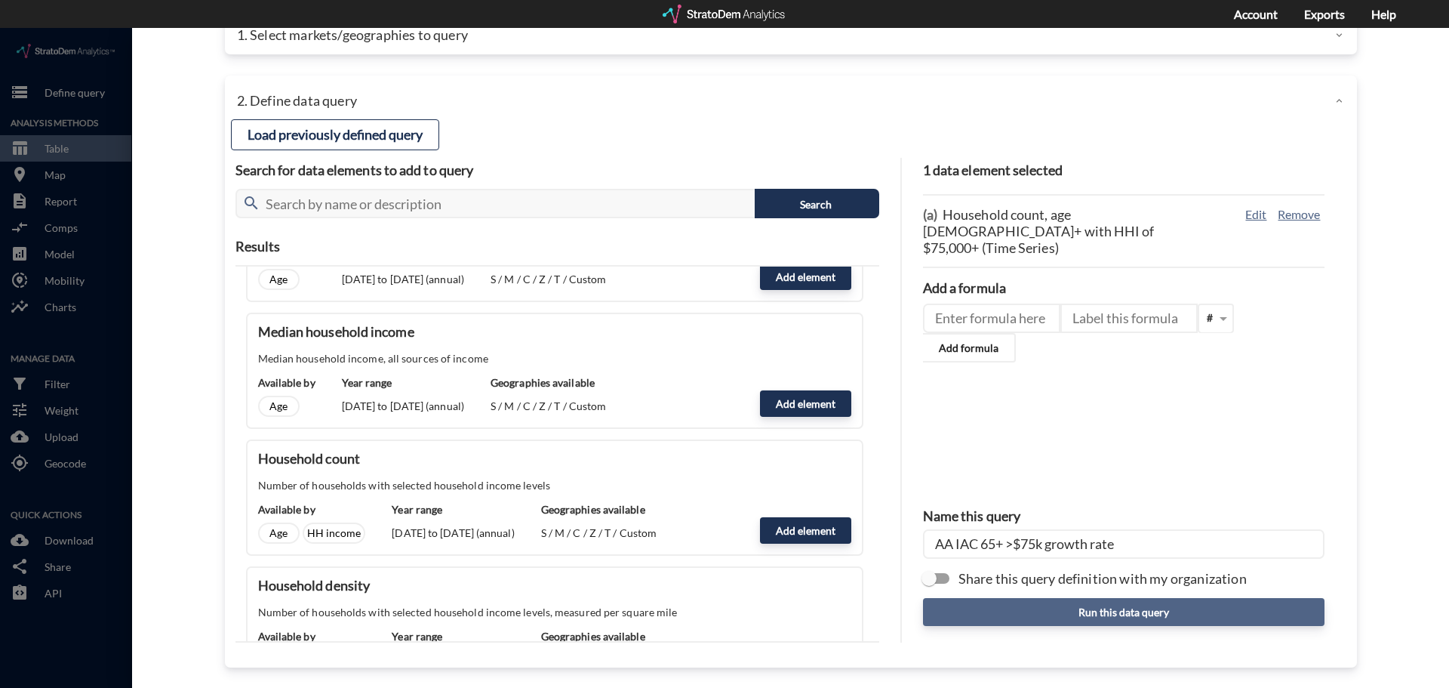
type input "AA IAC 65+ >$75k growth rate"
click button "Run this data query"
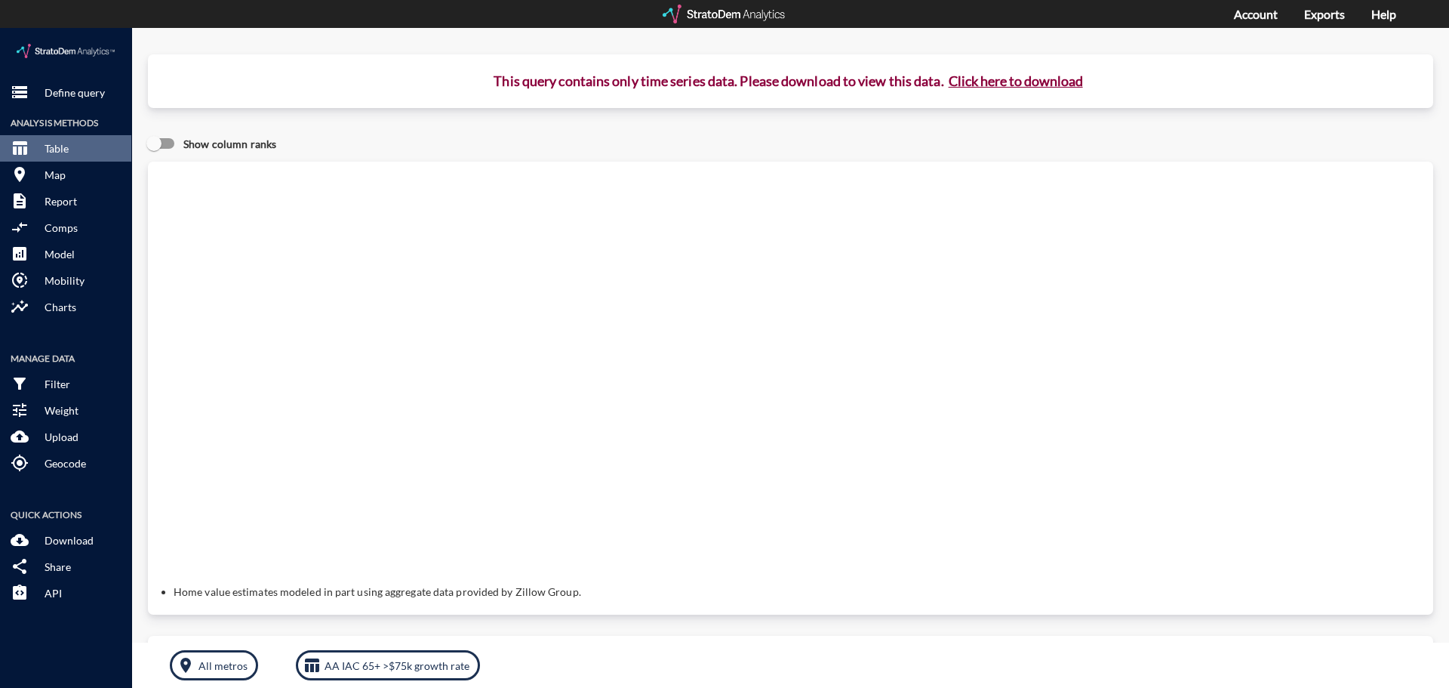
click button "Click here to download"
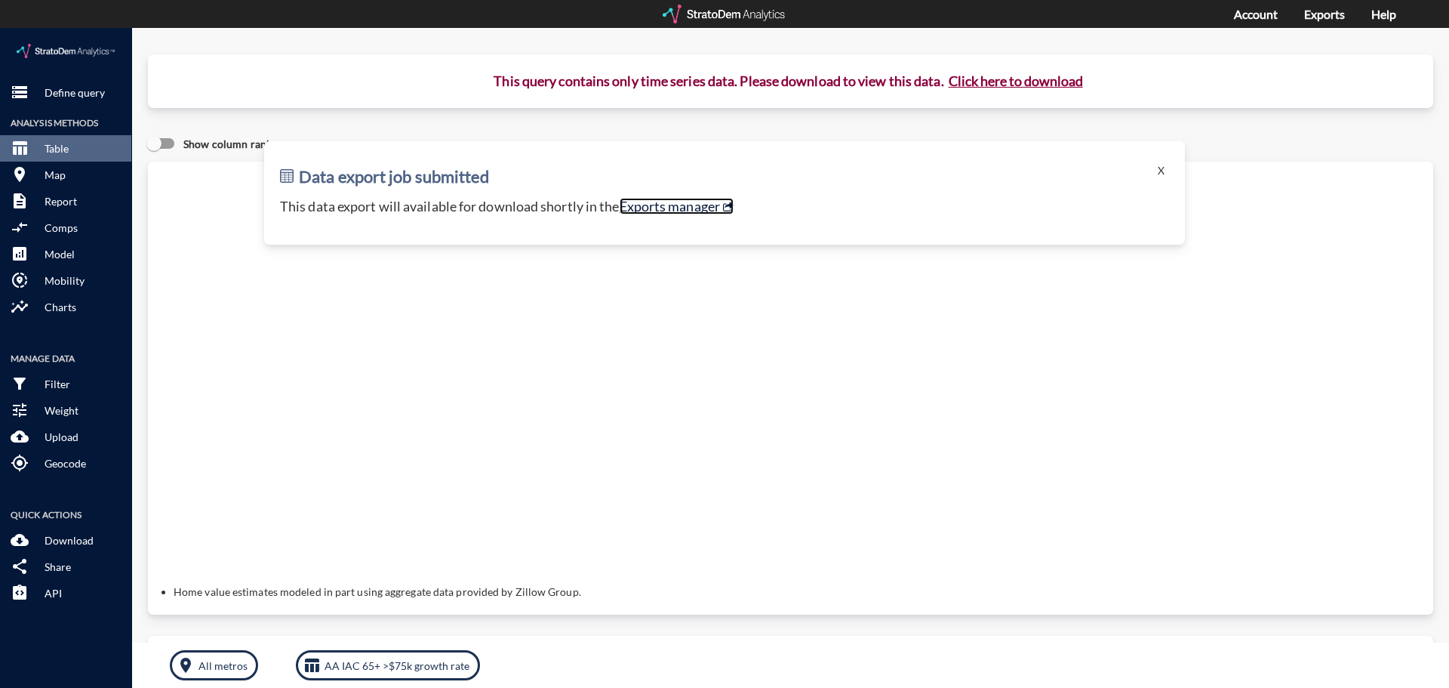
click link "Exports manager"
click p "Define query"
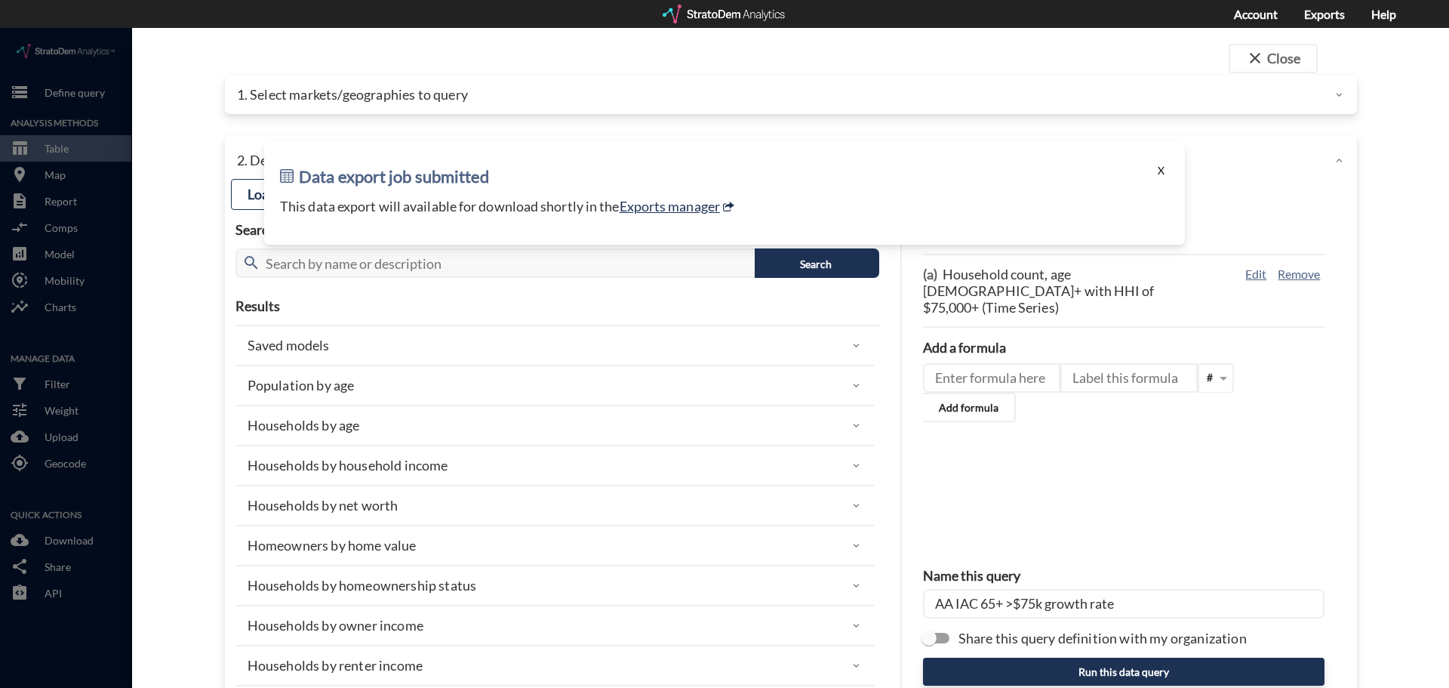
click button "X"
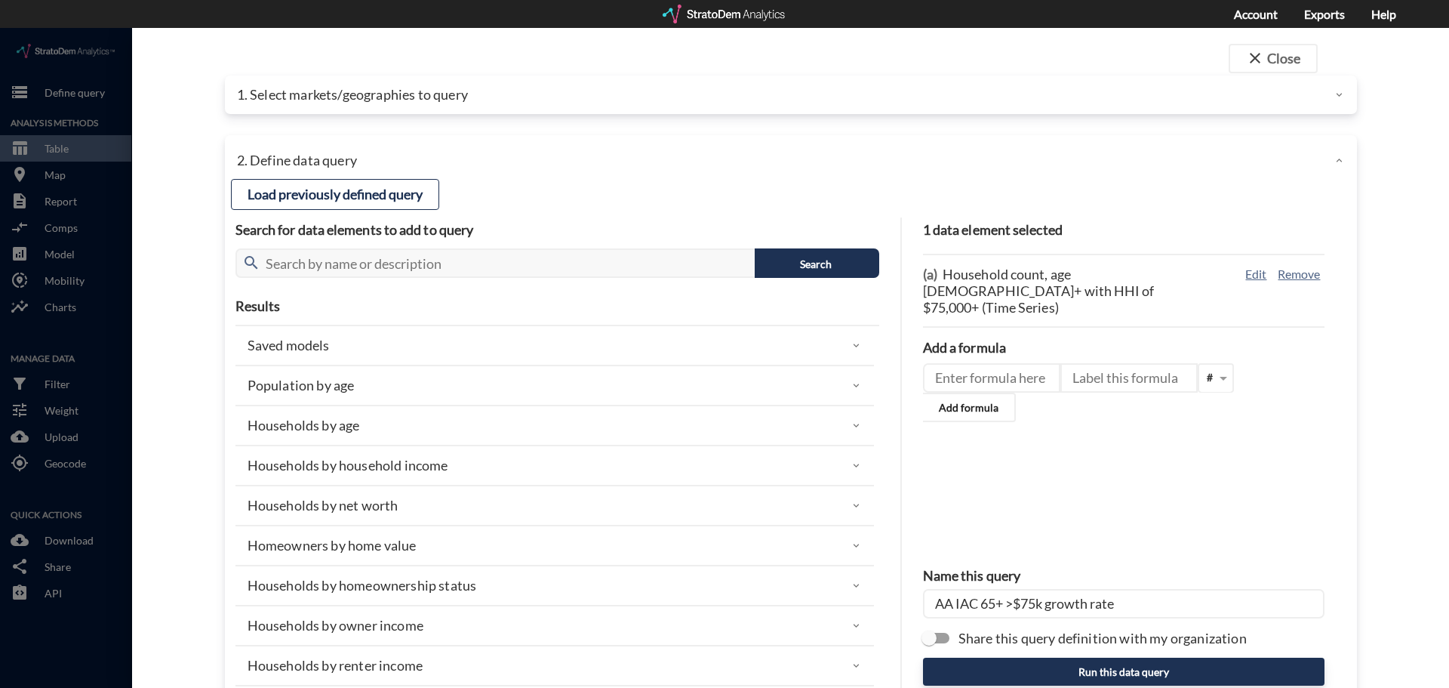
click div "1. Select markets/geographies to query"
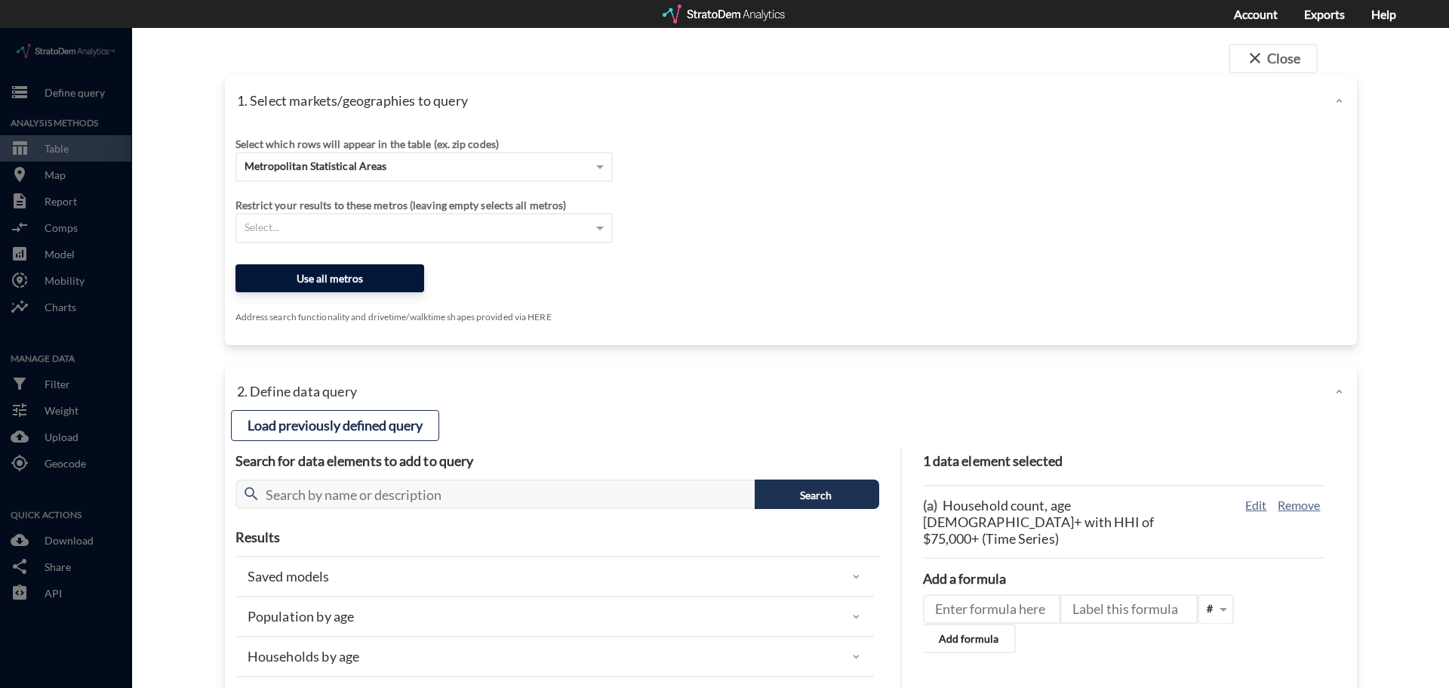
click button "Use all metros"
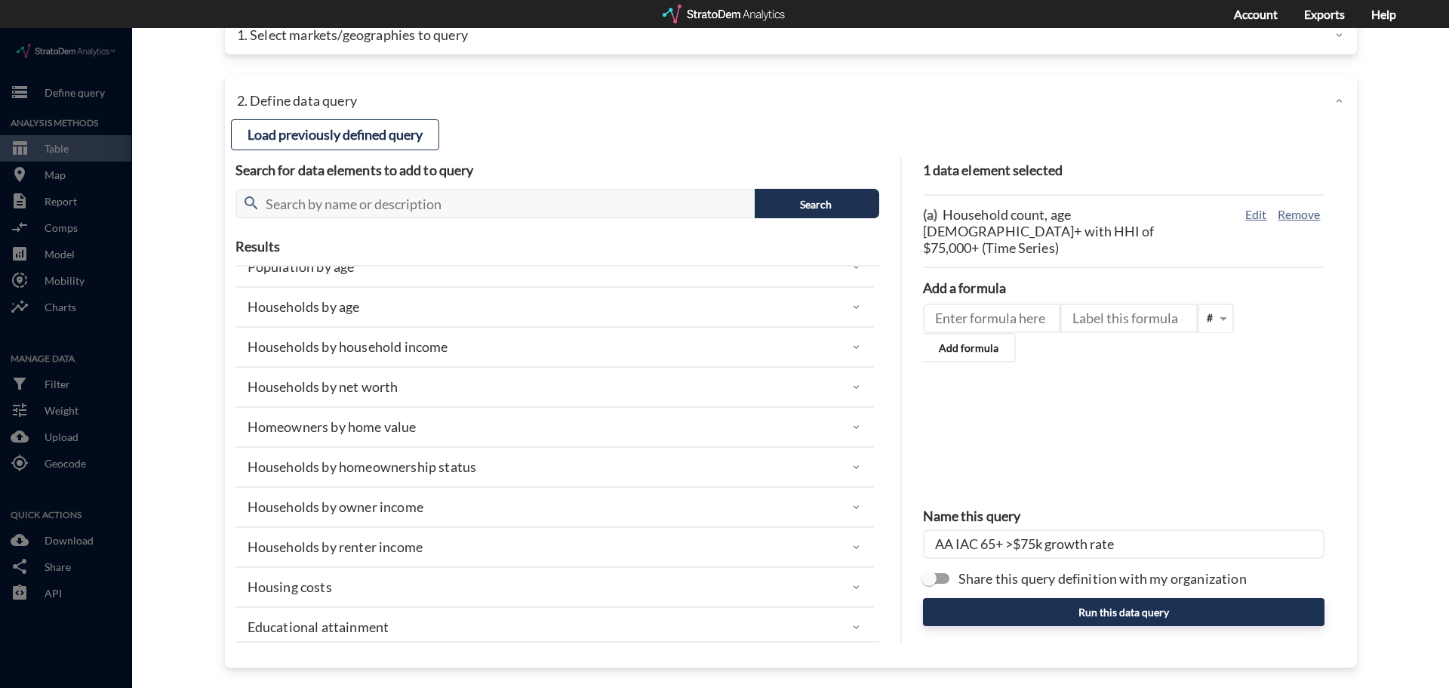
scroll to position [75, 0]
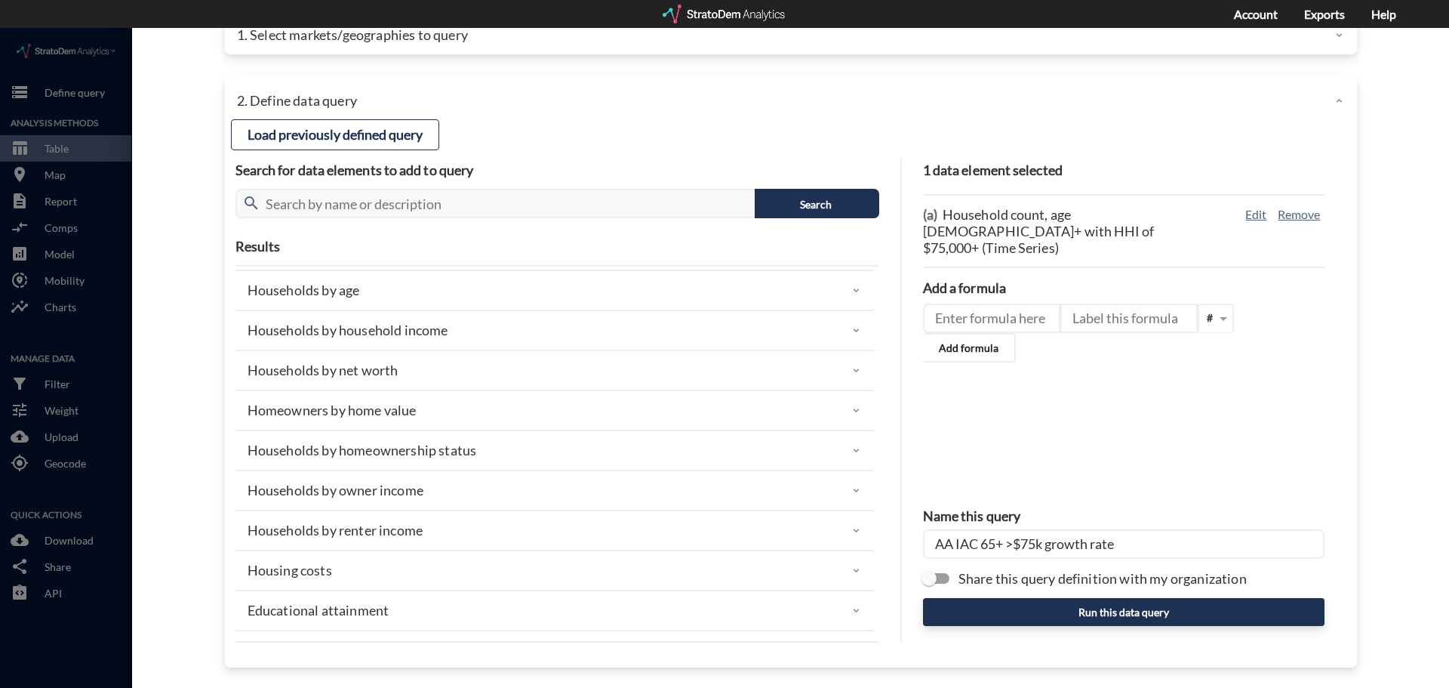
click p "Households by age"
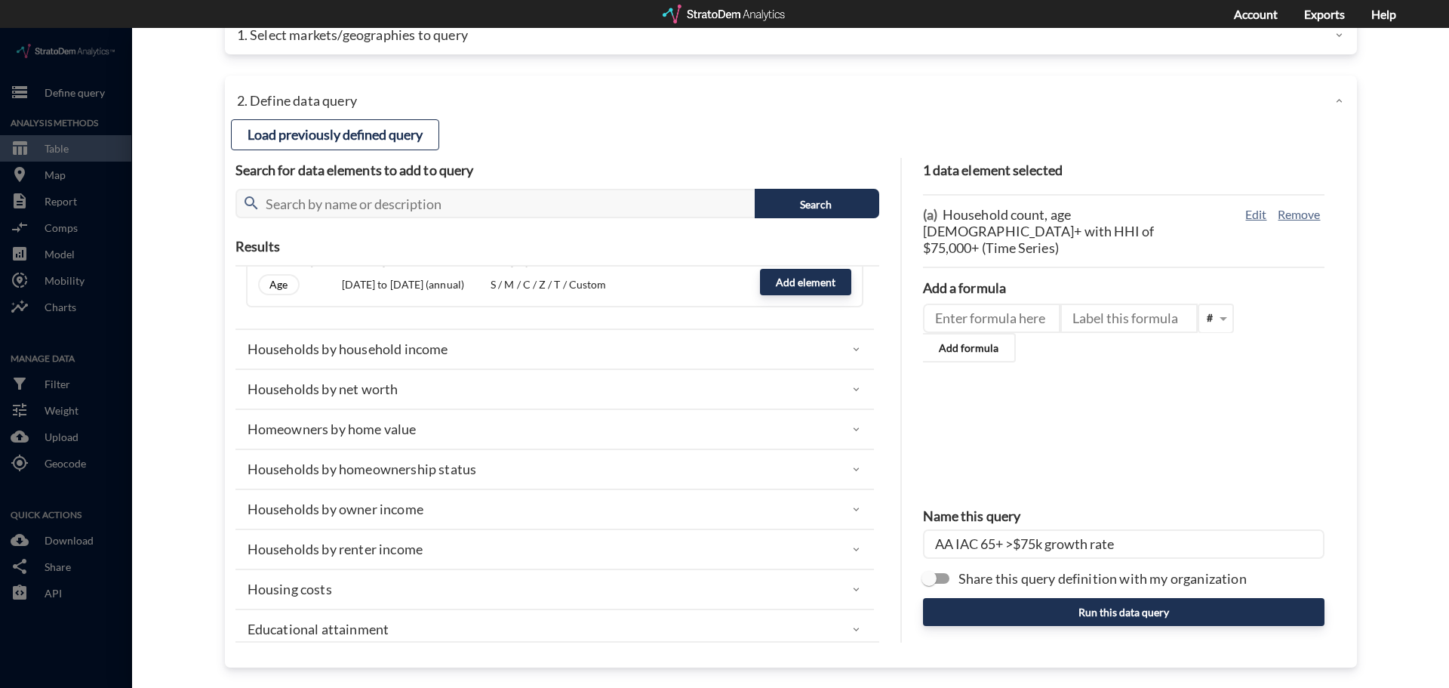
scroll to position [604, 0]
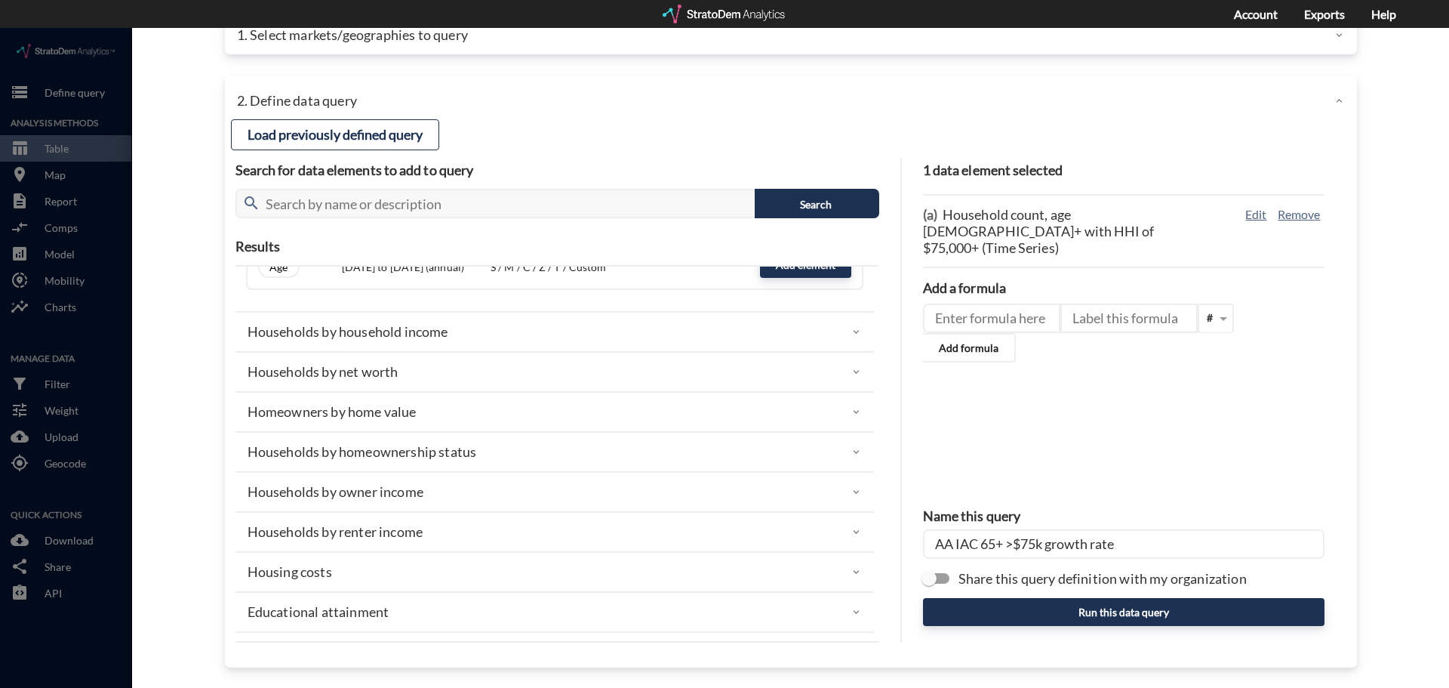
click p "Households by household income"
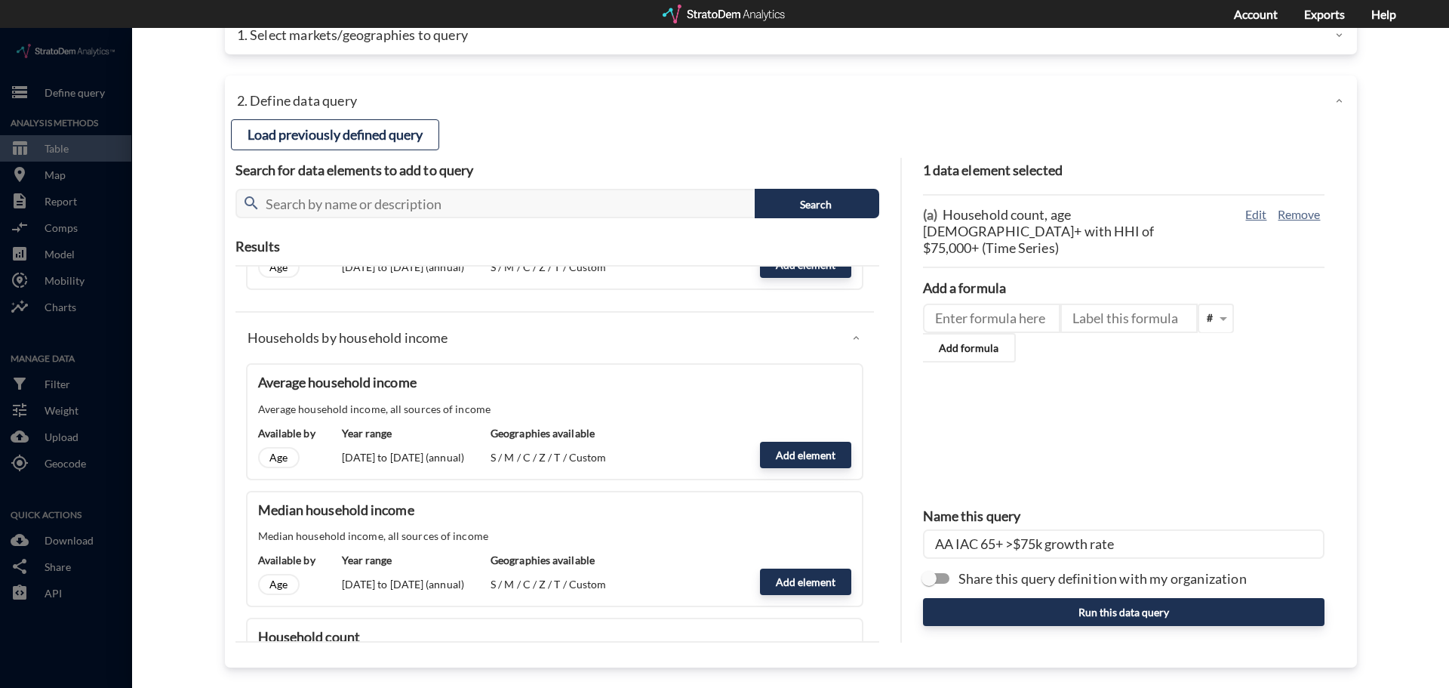
scroll to position [679, 0]
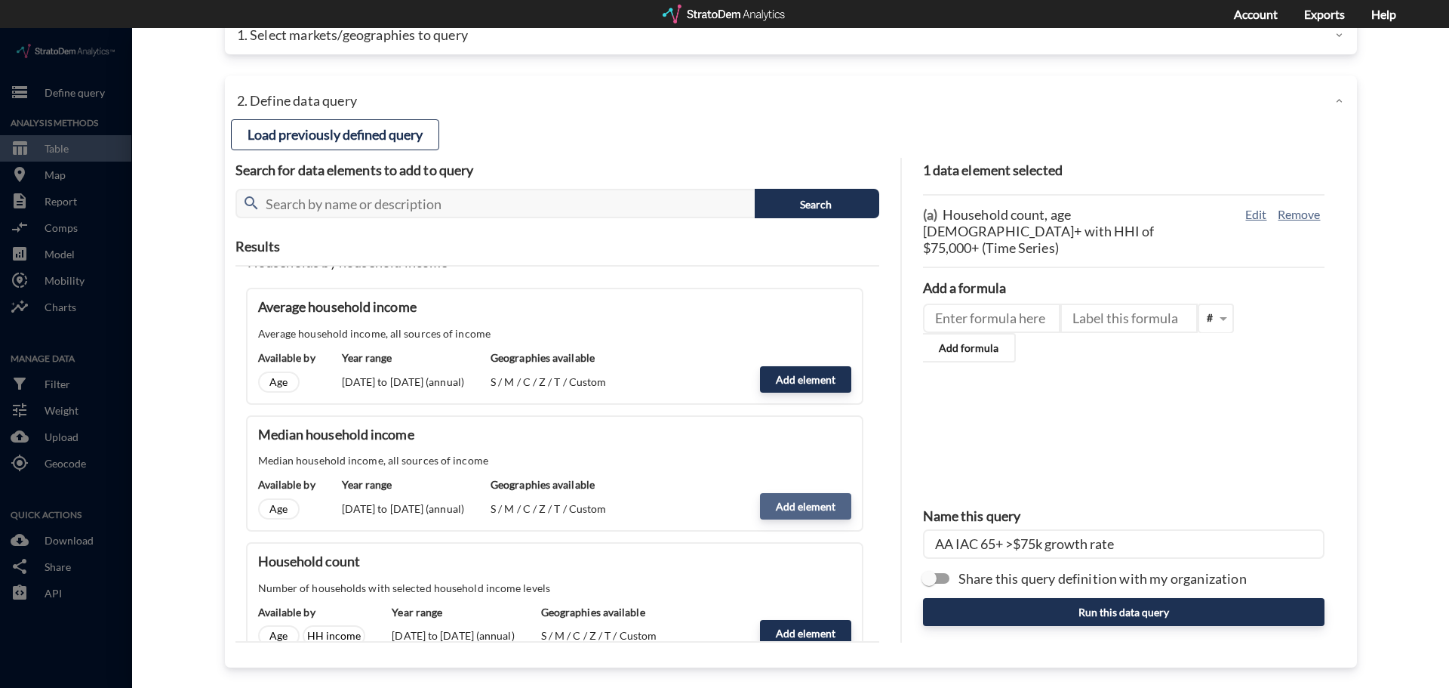
click button "Add element"
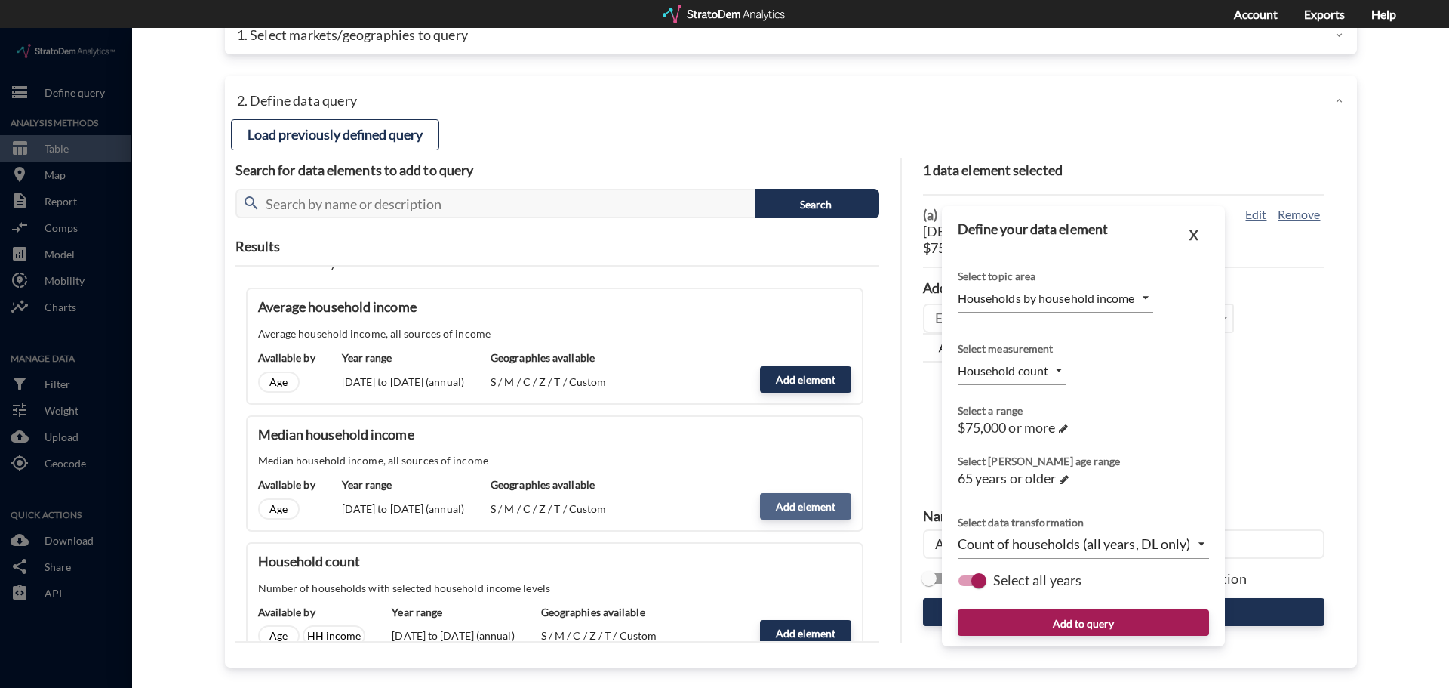
type input "MEDIAN"
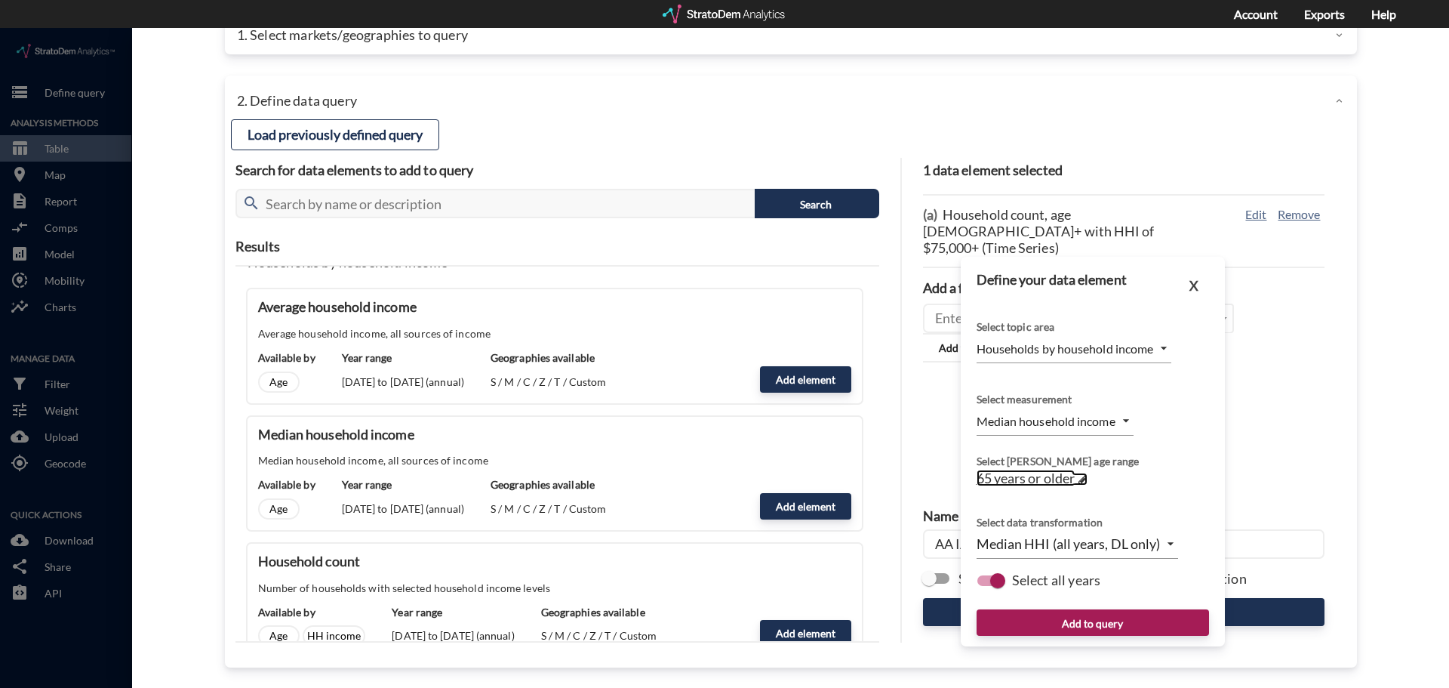
click span
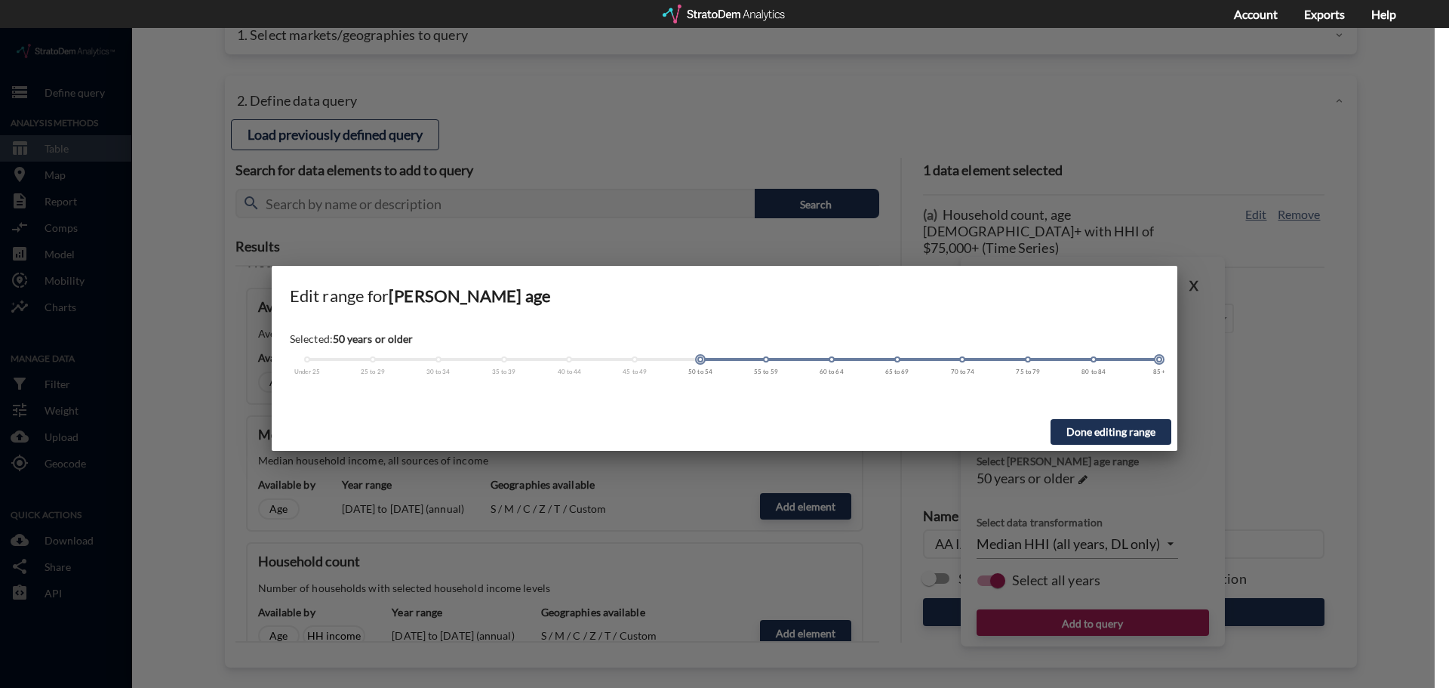
drag, startPoint x: 896, startPoint y: 333, endPoint x: 694, endPoint y: 331, distance: 201.5
click div
click h6 "Edit range for Householder age"
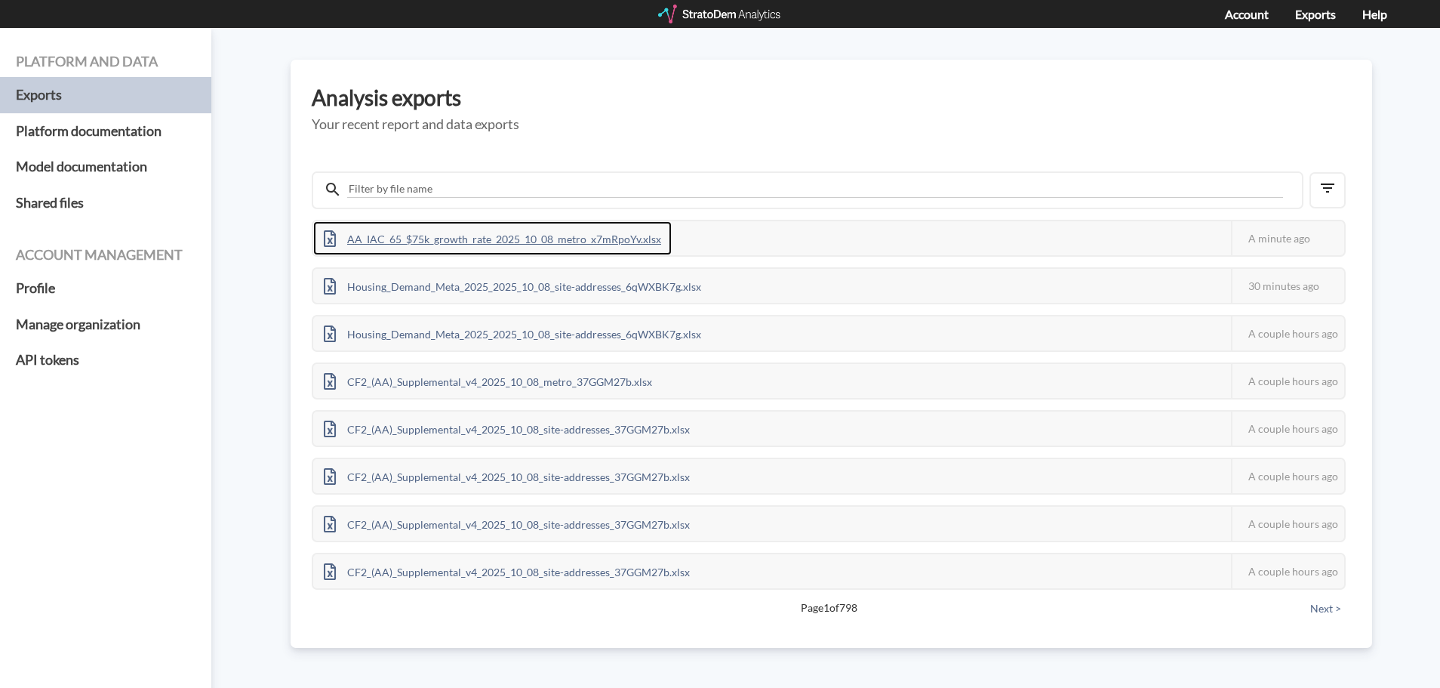
click at [583, 228] on div "AA_IAC_65_$75k_growth_rate_2025_10_08_metro_x7mRpoYv.xlsx" at bounding box center [492, 238] width 358 height 34
